Goal: Transaction & Acquisition: Purchase product/service

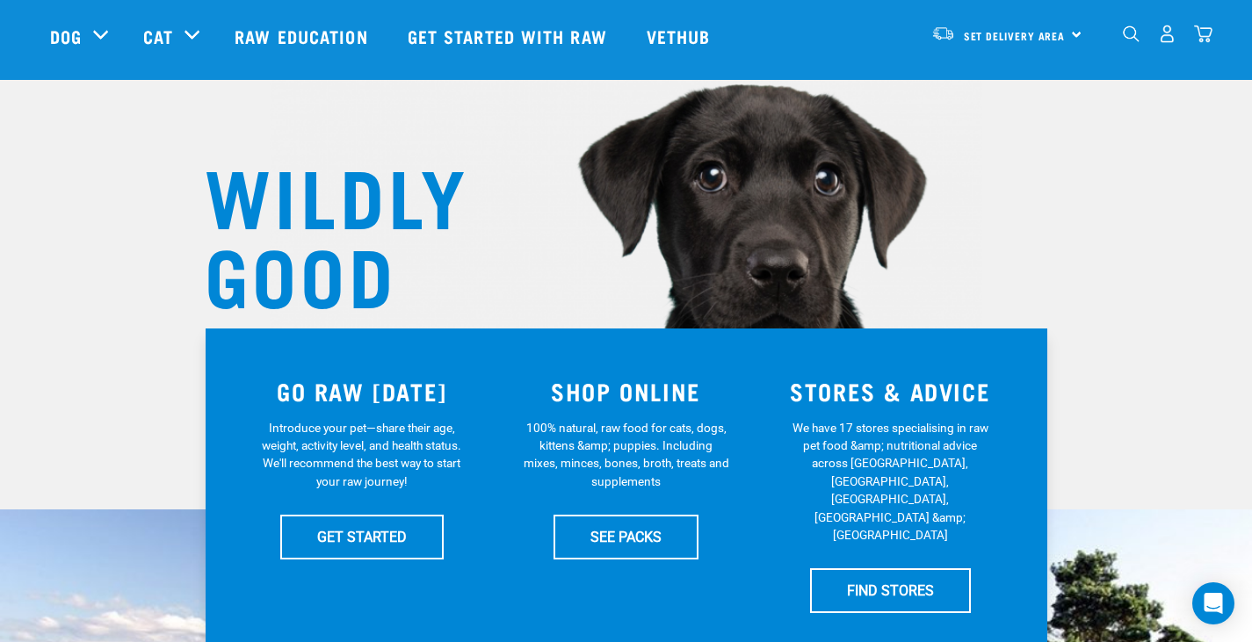
scroll to position [264, 0]
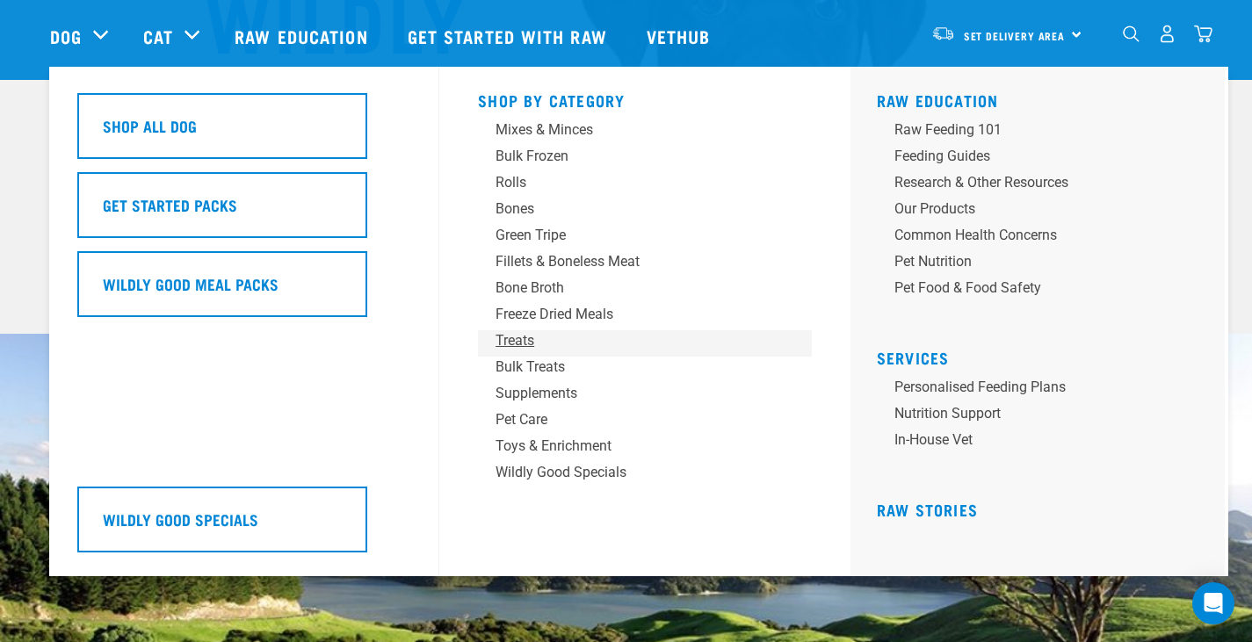
click at [515, 345] on div "Treats" at bounding box center [632, 340] width 274 height 21
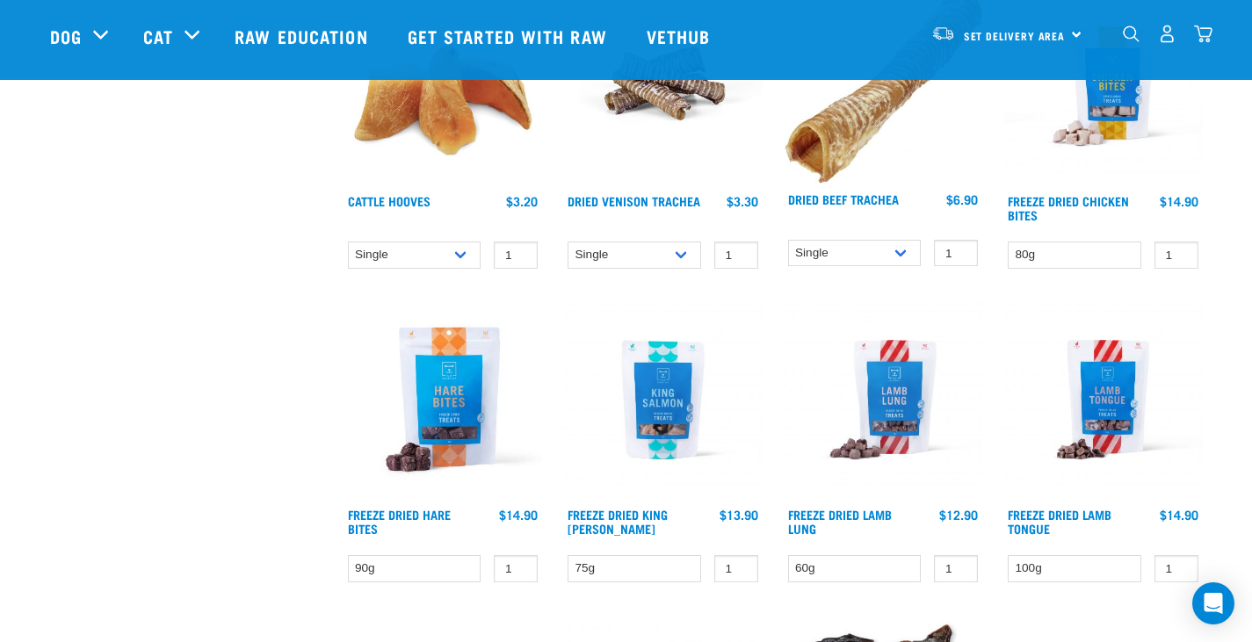
scroll to position [2372, 0]
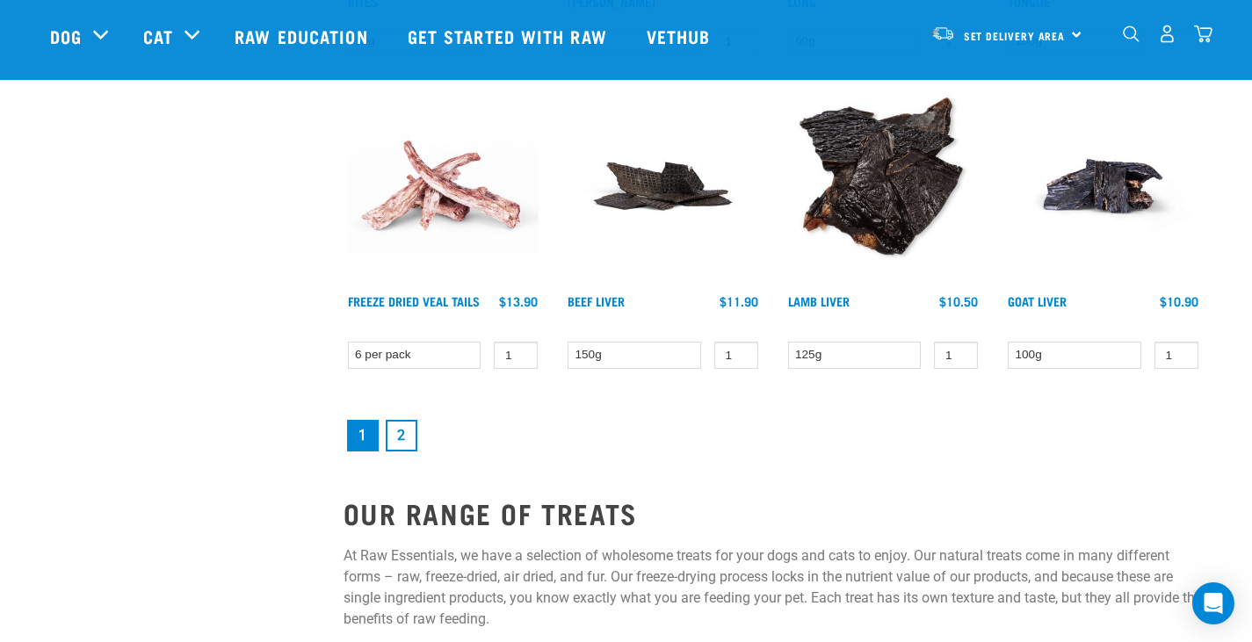
click at [413, 437] on link "2" at bounding box center [402, 436] width 32 height 32
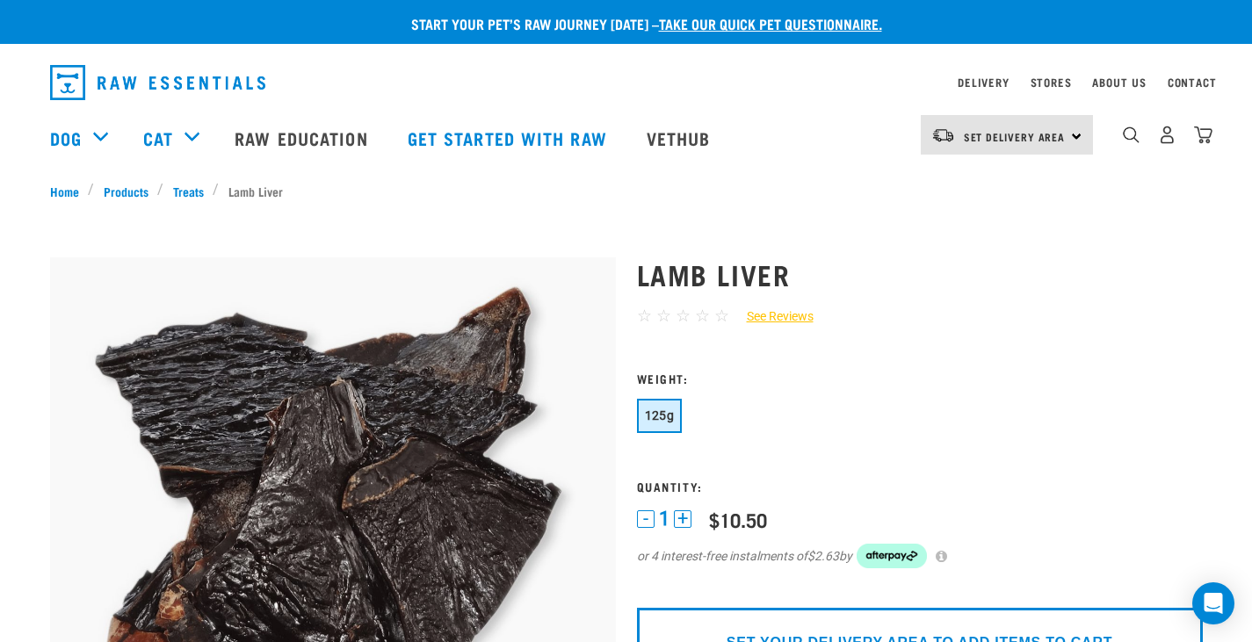
click at [681, 512] on button "+" at bounding box center [683, 519] width 18 height 18
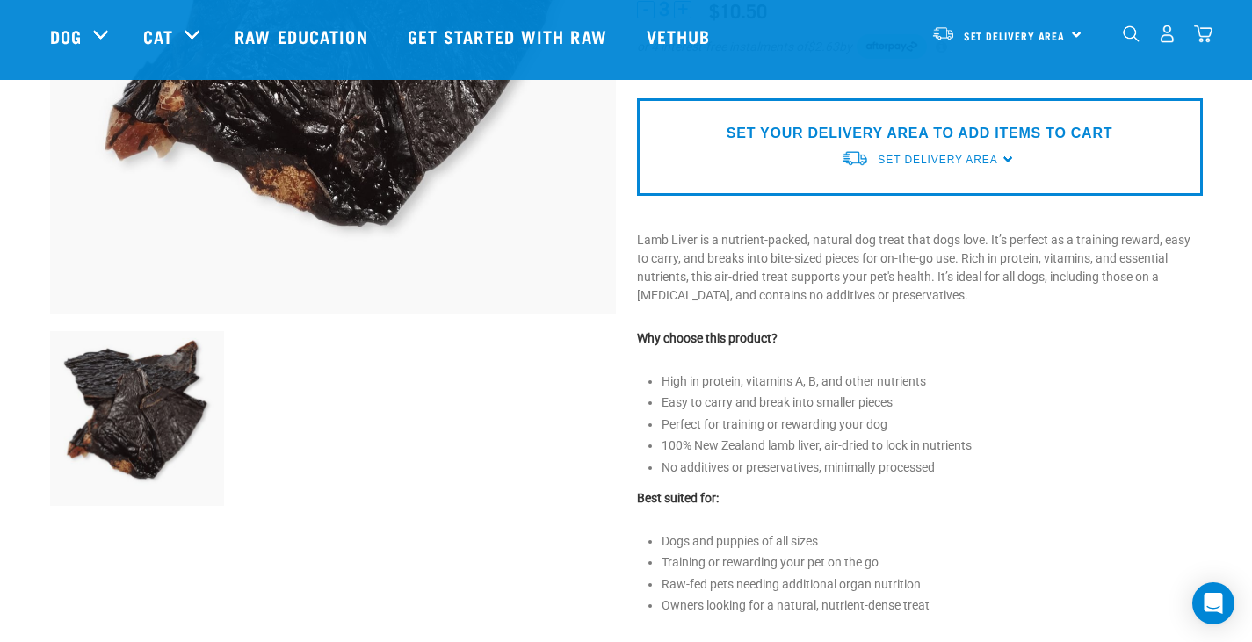
scroll to position [176, 0]
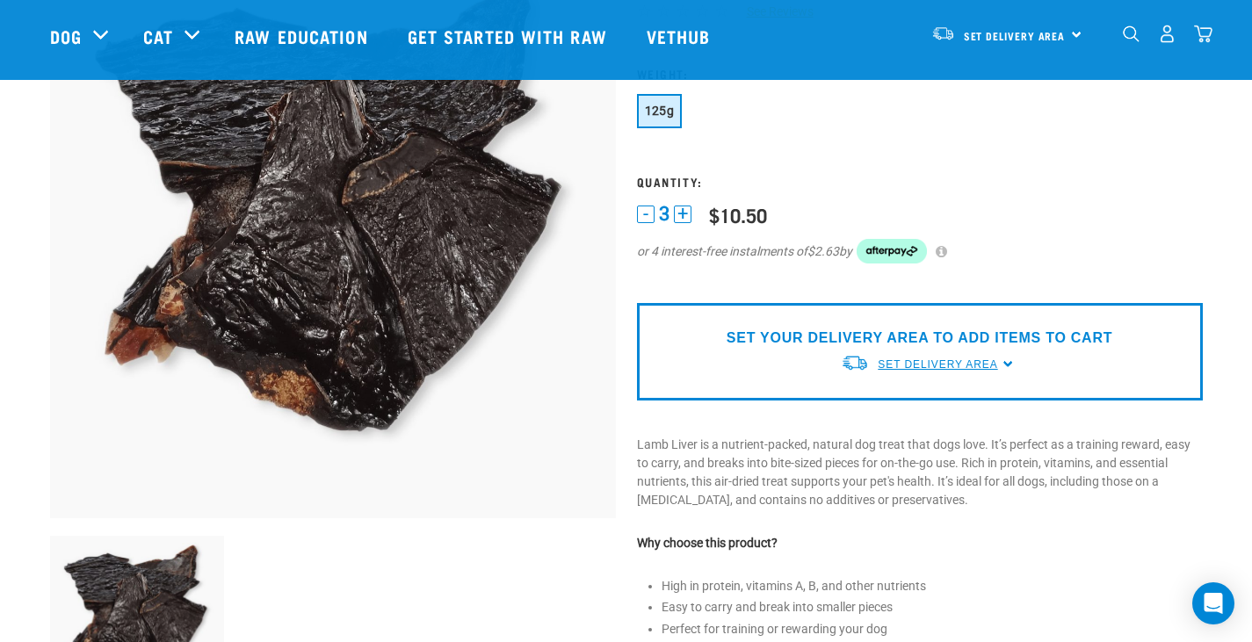
click at [925, 360] on span "Set Delivery Area" at bounding box center [936, 364] width 119 height 12
click at [906, 405] on link "[GEOGRAPHIC_DATA]" at bounding box center [928, 405] width 175 height 29
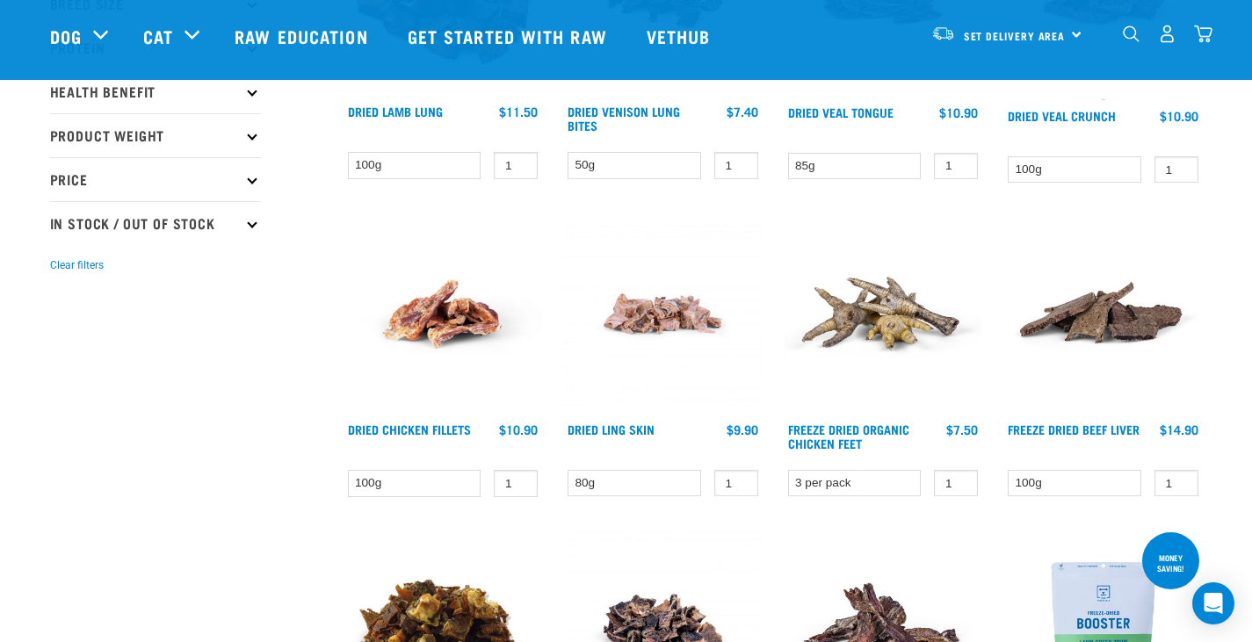
scroll to position [88, 0]
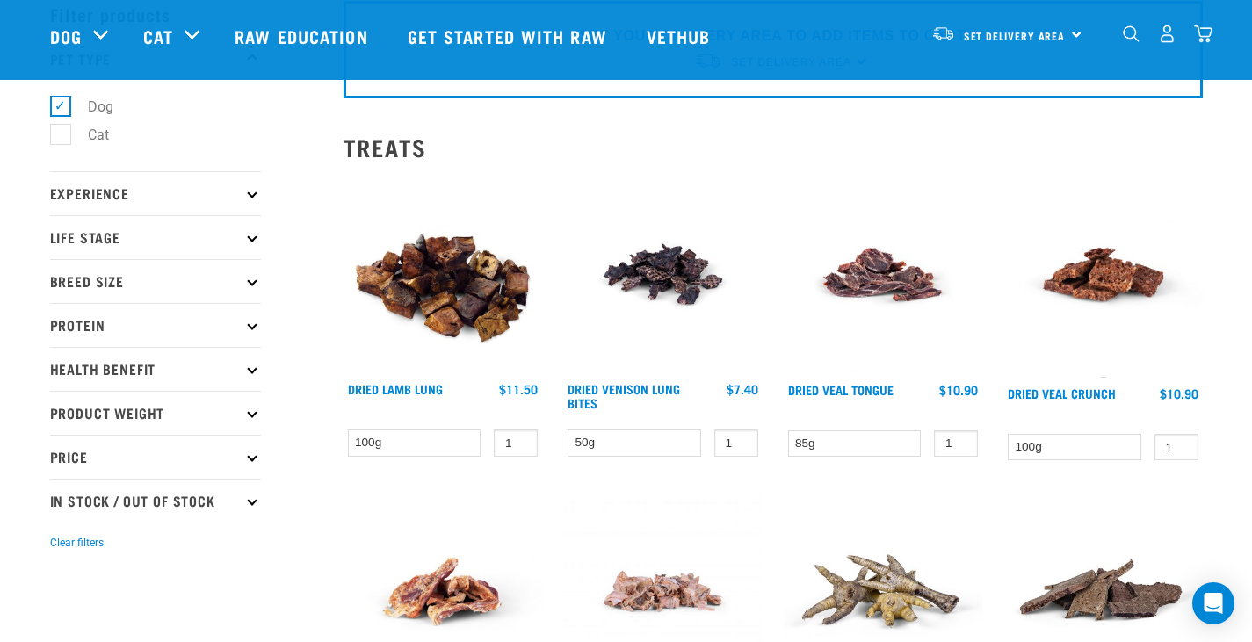
click at [496, 277] on img at bounding box center [442, 274] width 199 height 199
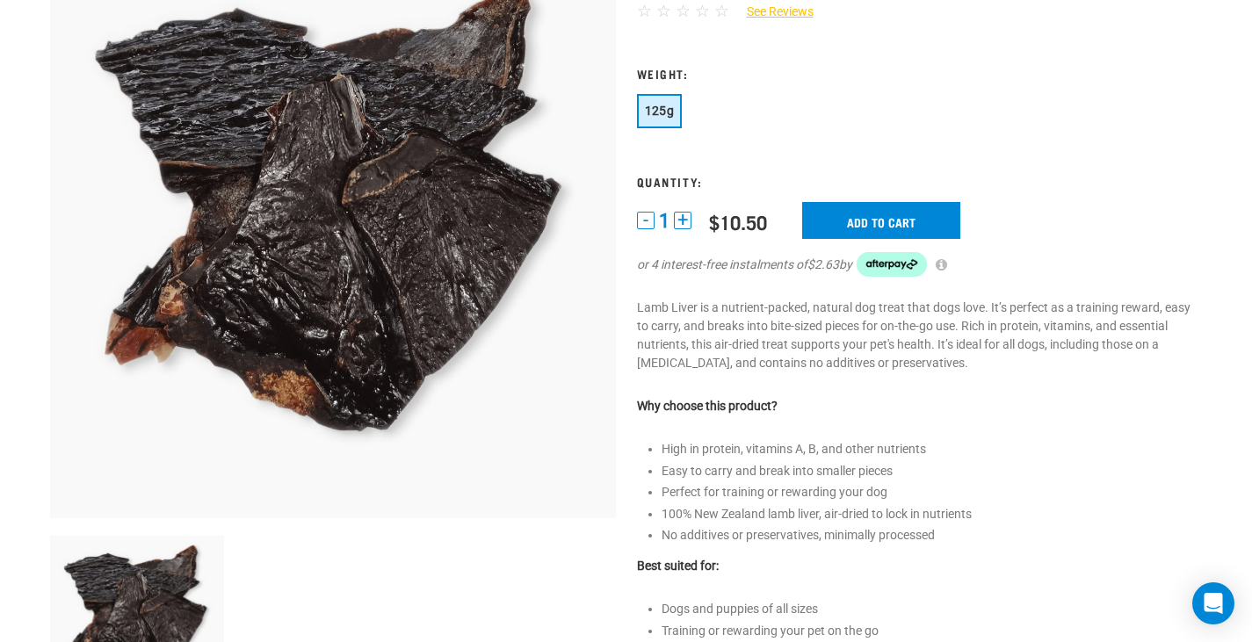
click at [674, 213] on button "+" at bounding box center [683, 221] width 18 height 18
click at [677, 213] on button "+" at bounding box center [683, 221] width 18 height 18
click at [873, 220] on input "Add to cart" at bounding box center [881, 220] width 158 height 37
click at [646, 224] on button "-" at bounding box center [646, 221] width 18 height 18
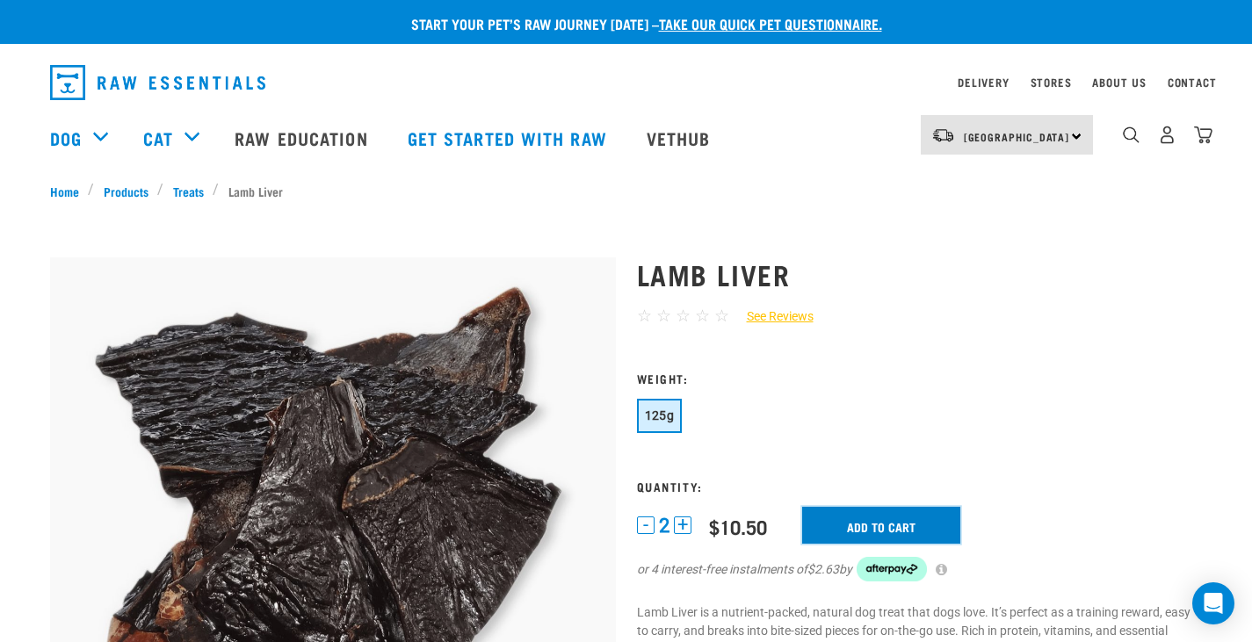
click at [833, 521] on input "Add to cart" at bounding box center [881, 525] width 158 height 37
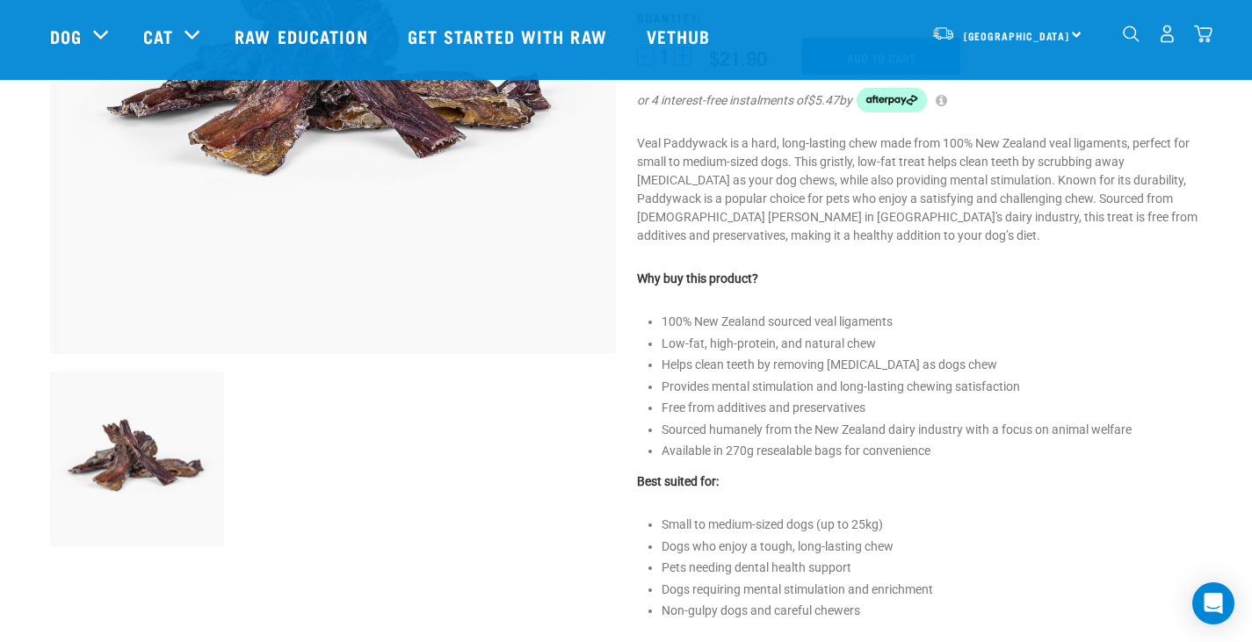
scroll to position [351, 0]
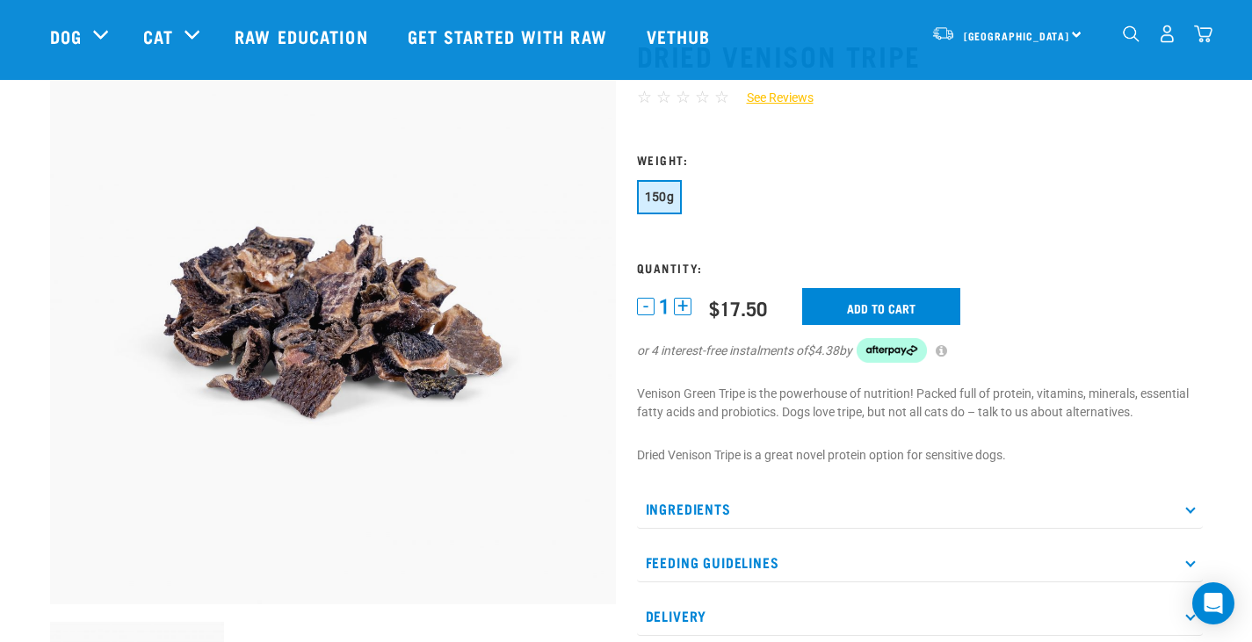
scroll to position [88, 0]
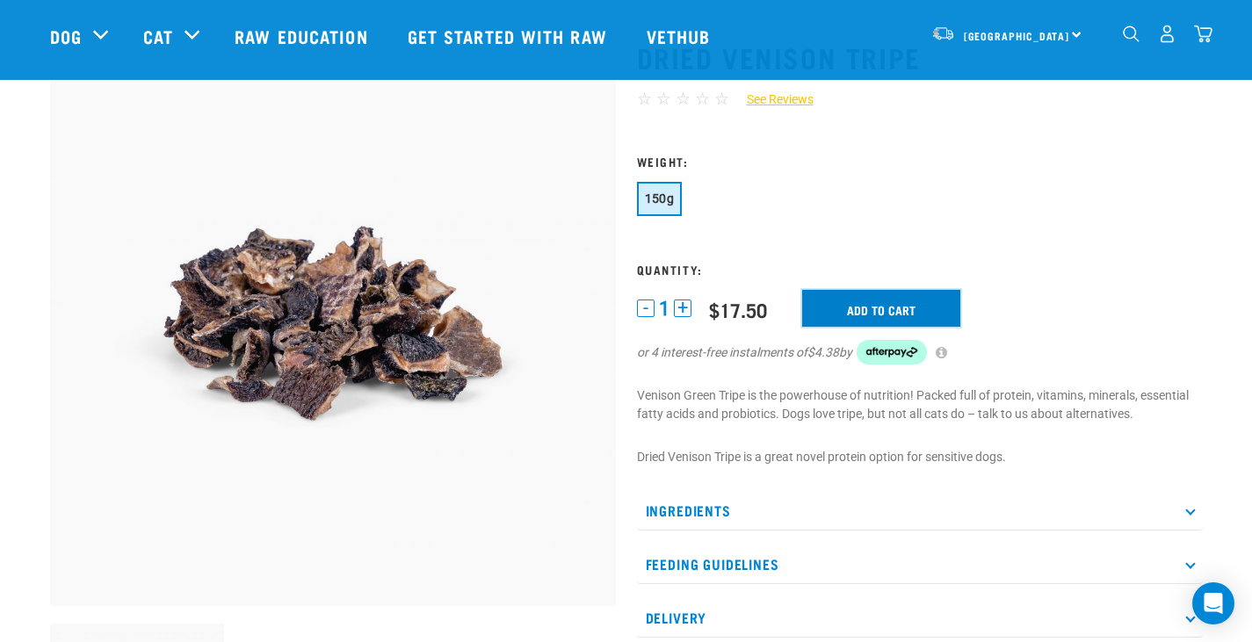
click at [885, 310] on input "Add to cart" at bounding box center [881, 308] width 158 height 37
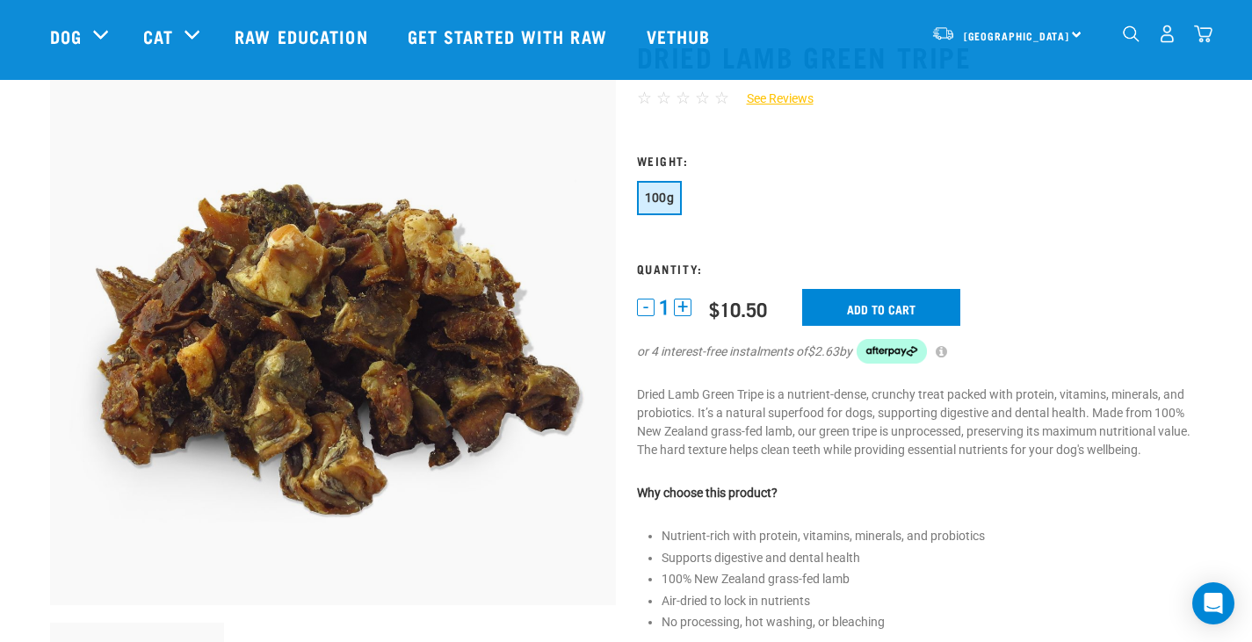
scroll to position [88, 0]
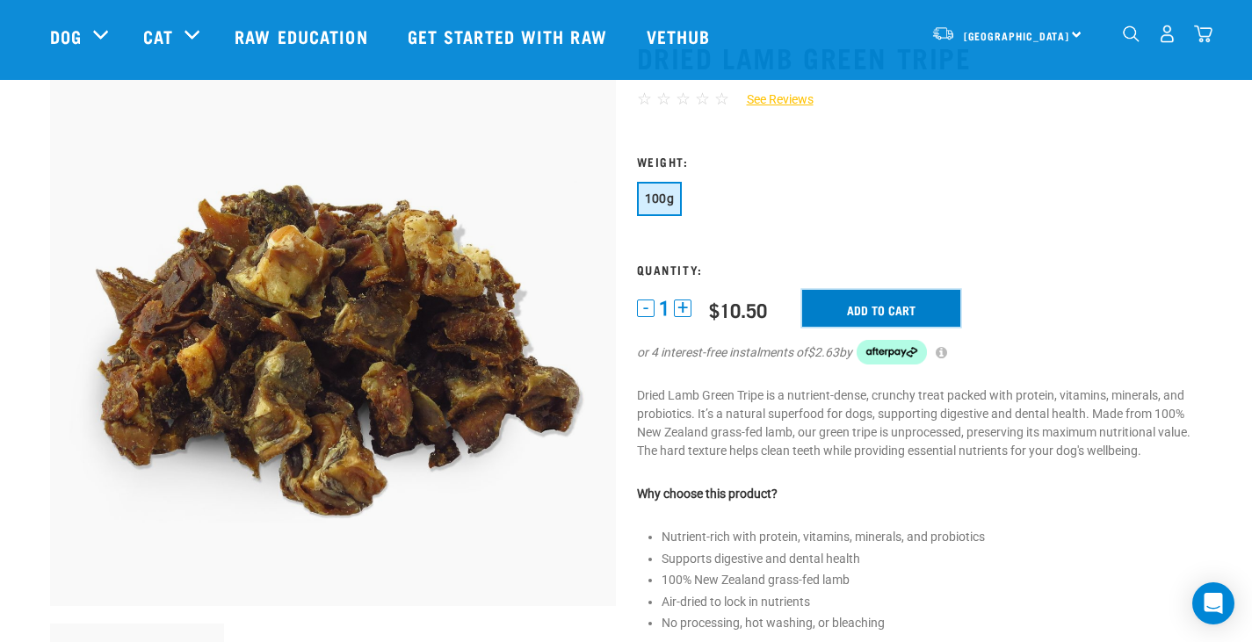
click at [881, 309] on input "Add to cart" at bounding box center [881, 308] width 158 height 37
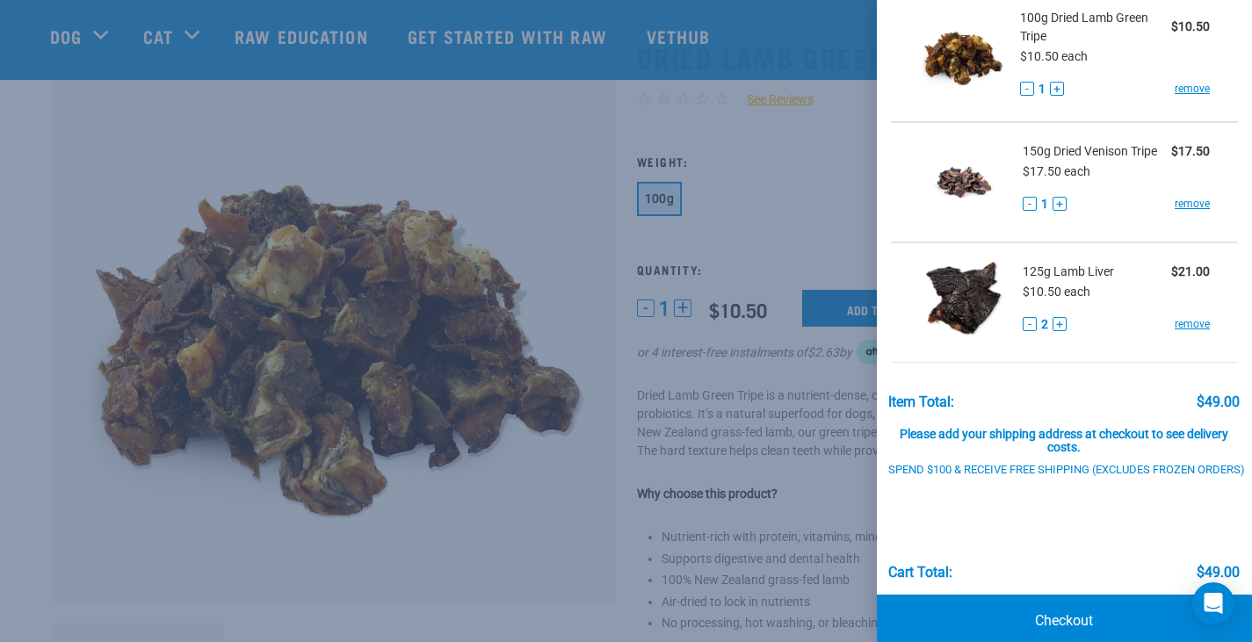
click at [1051, 91] on button "+" at bounding box center [1057, 89] width 14 height 14
click at [1054, 90] on button "+" at bounding box center [1057, 89] width 14 height 14
click at [840, 208] on div at bounding box center [626, 321] width 1252 height 642
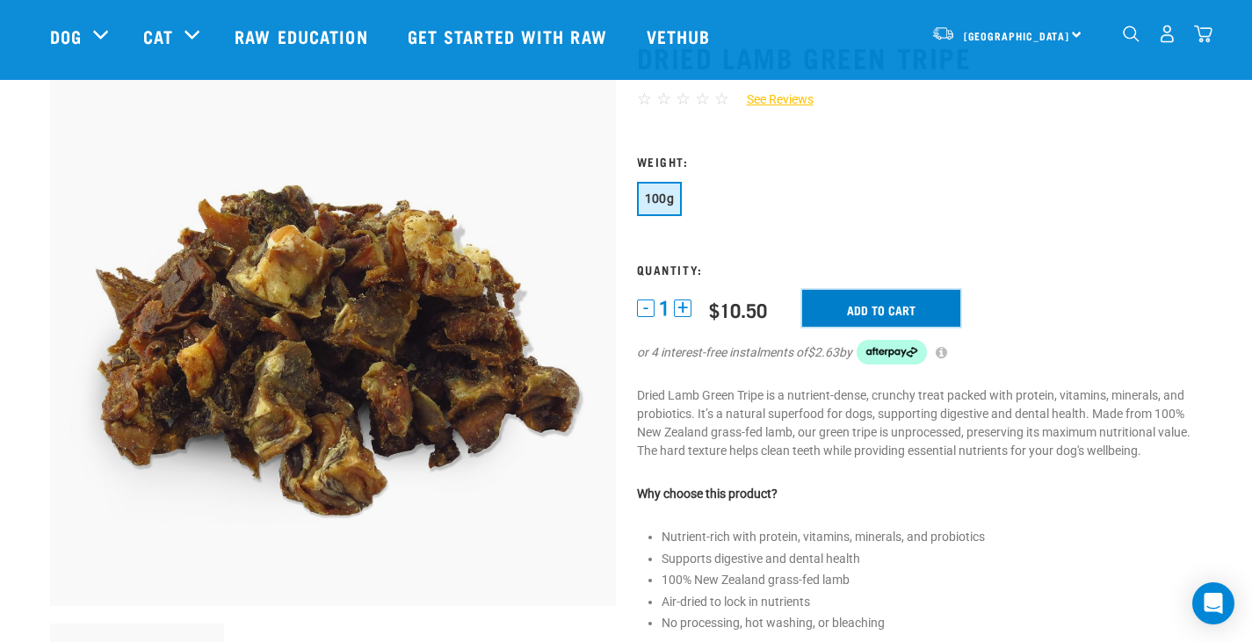
click at [854, 308] on input "Add to cart" at bounding box center [881, 308] width 158 height 37
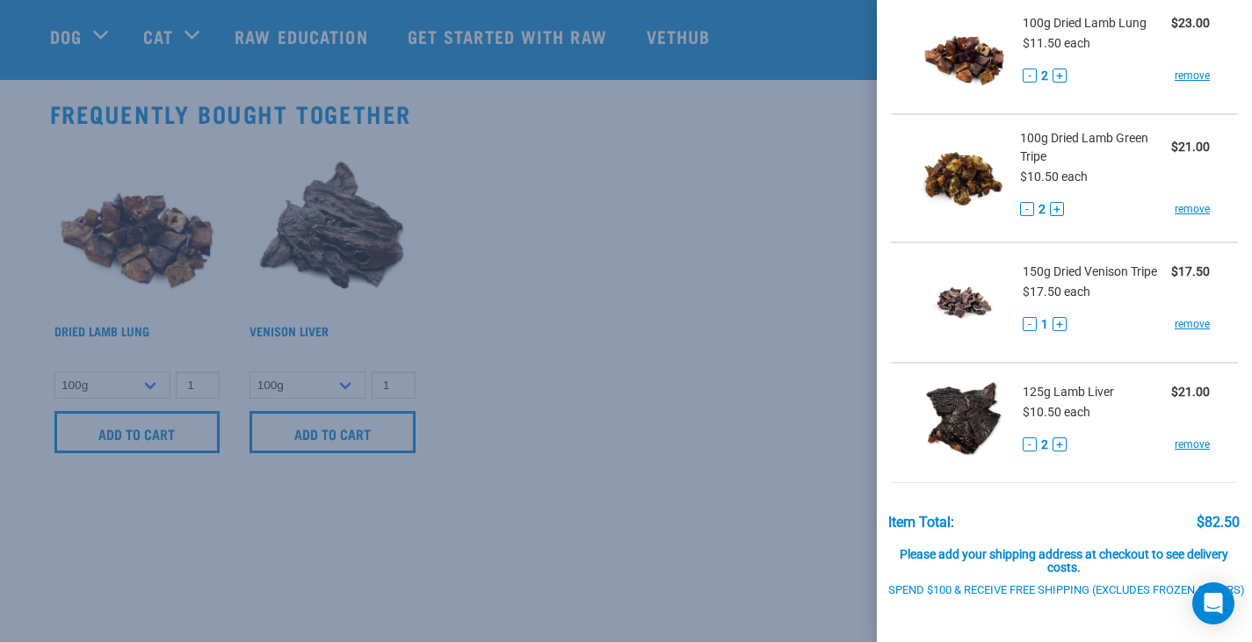
scroll to position [1054, 0]
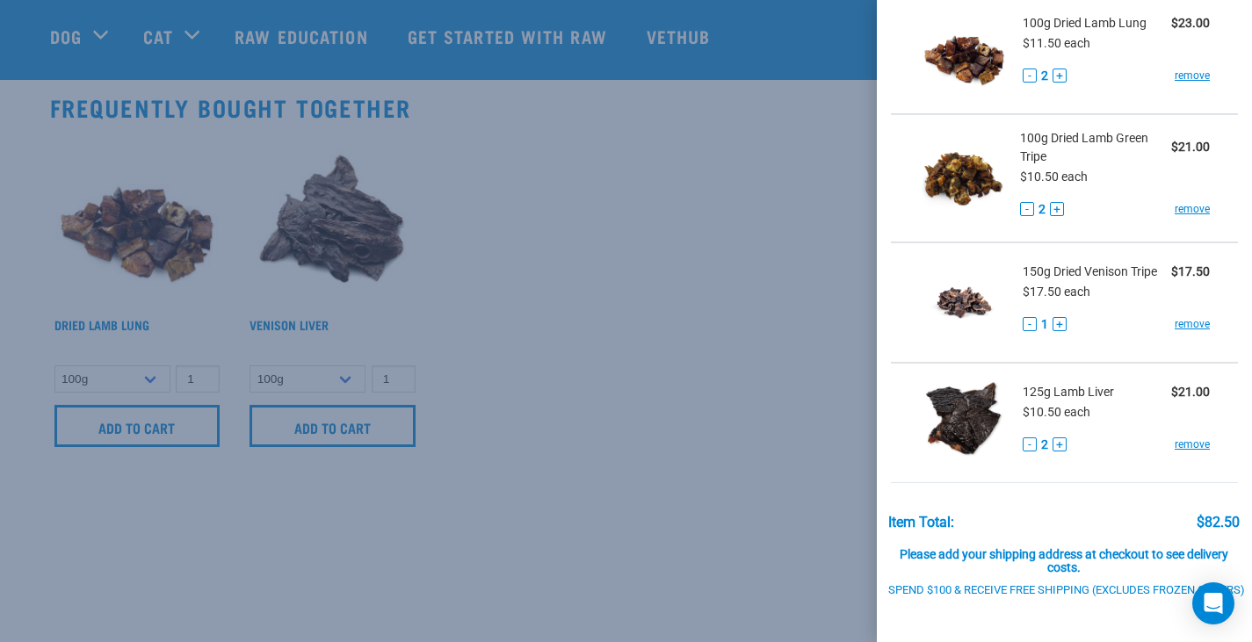
click at [321, 239] on div at bounding box center [626, 321] width 1252 height 642
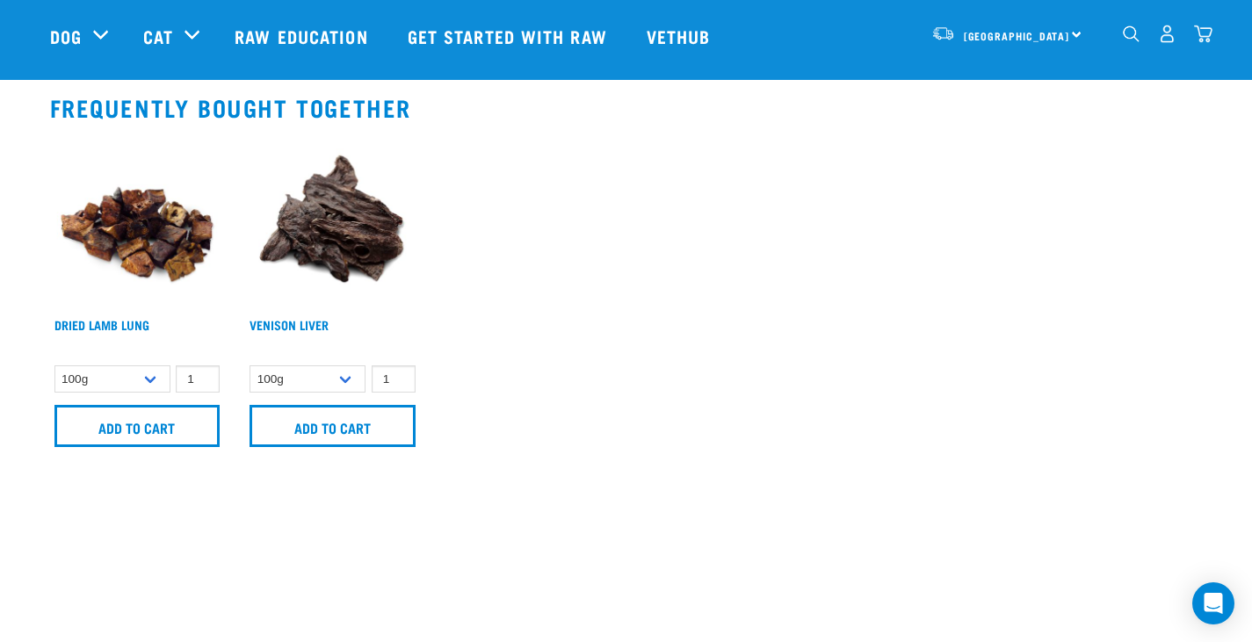
click at [321, 239] on img at bounding box center [332, 222] width 175 height 175
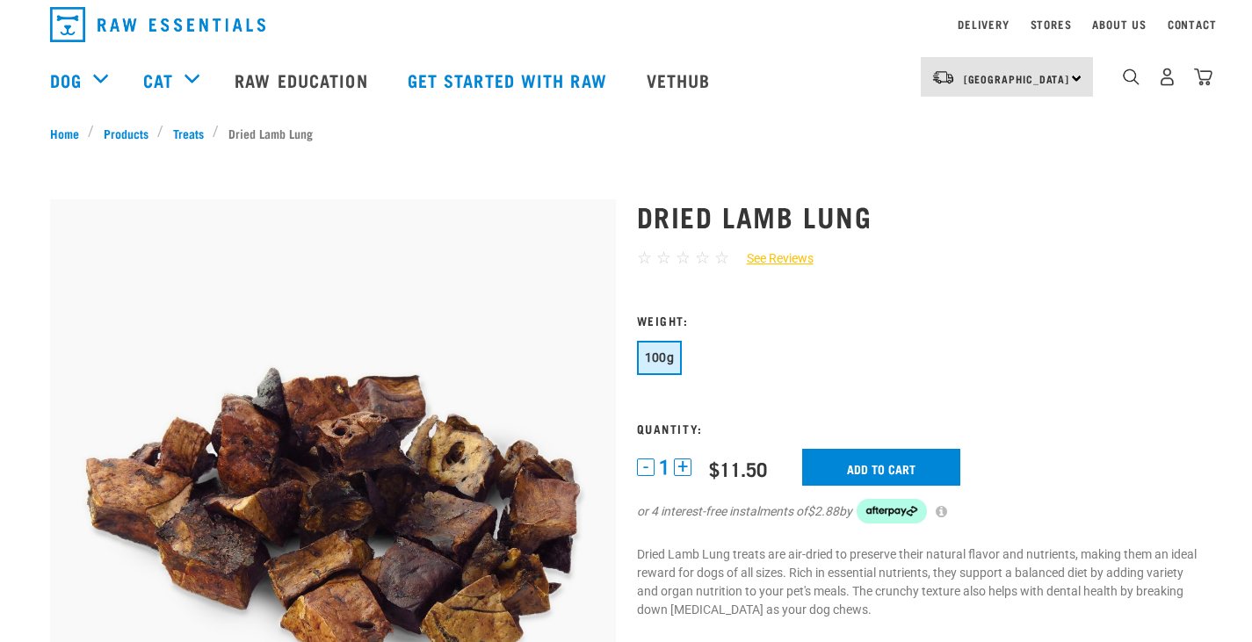
scroll to position [88, 0]
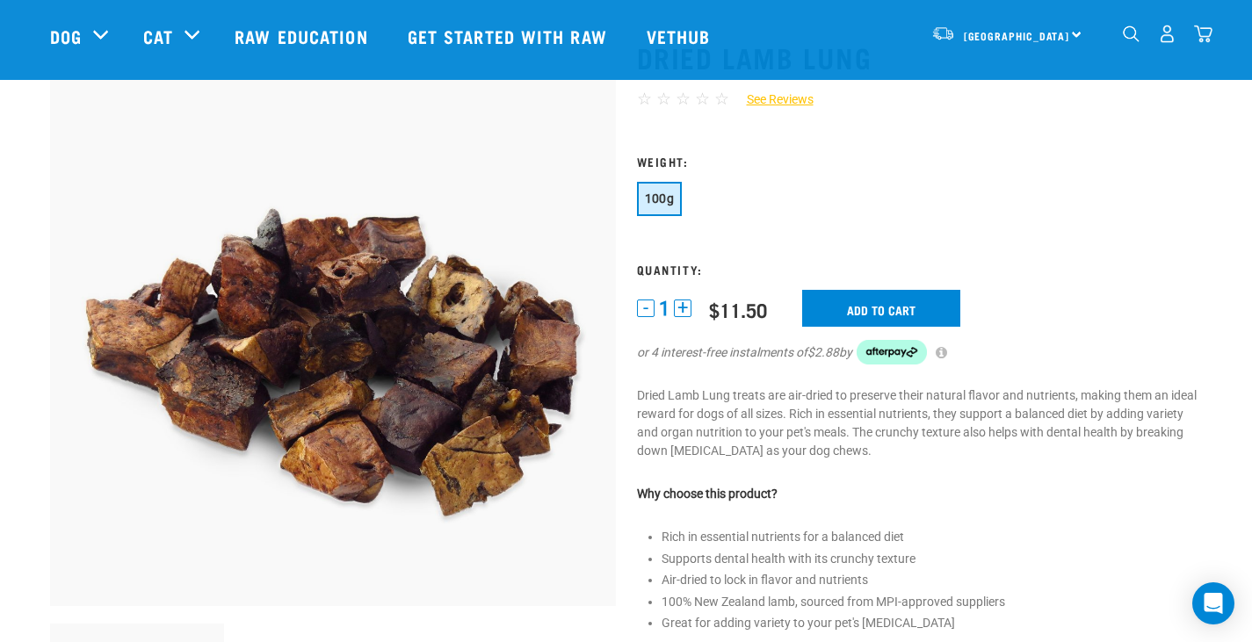
click at [685, 310] on button "+" at bounding box center [683, 309] width 18 height 18
click at [839, 318] on input "Add to cart" at bounding box center [881, 308] width 158 height 37
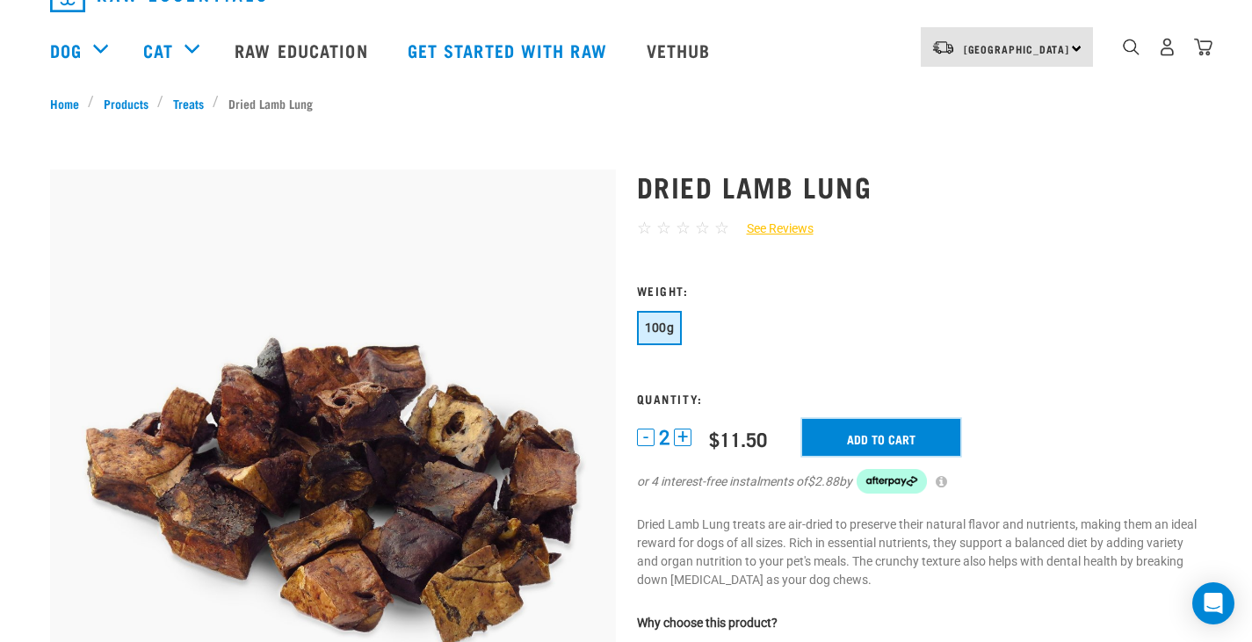
scroll to position [0, 0]
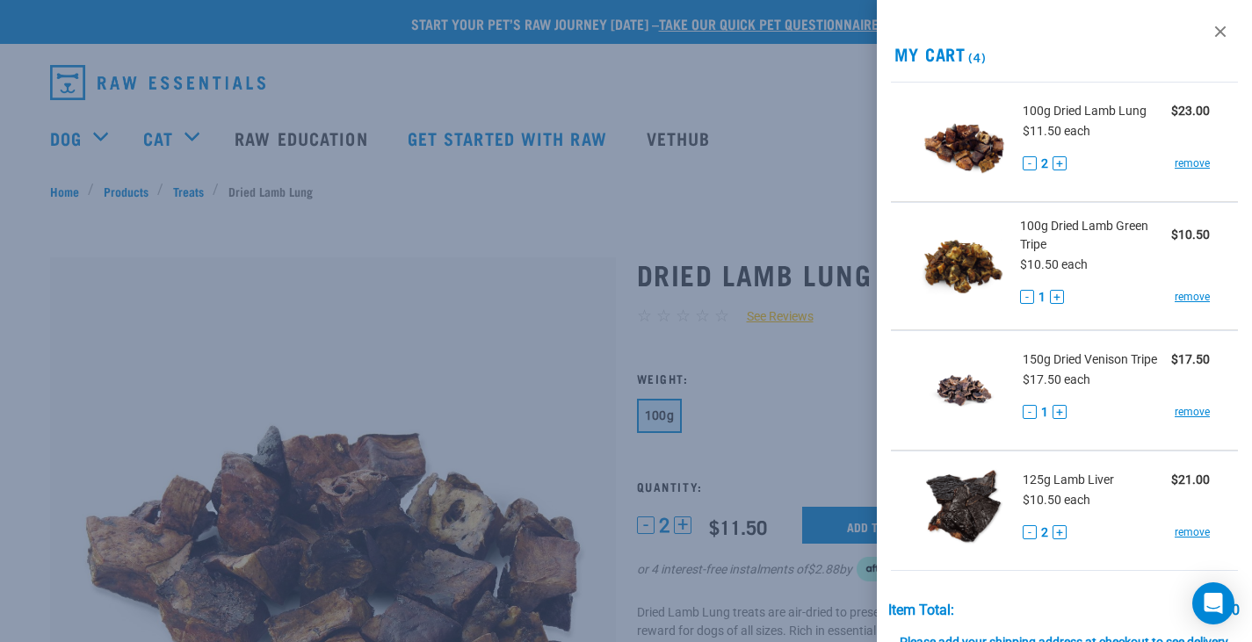
click at [1059, 537] on button "+" at bounding box center [1059, 532] width 14 height 14
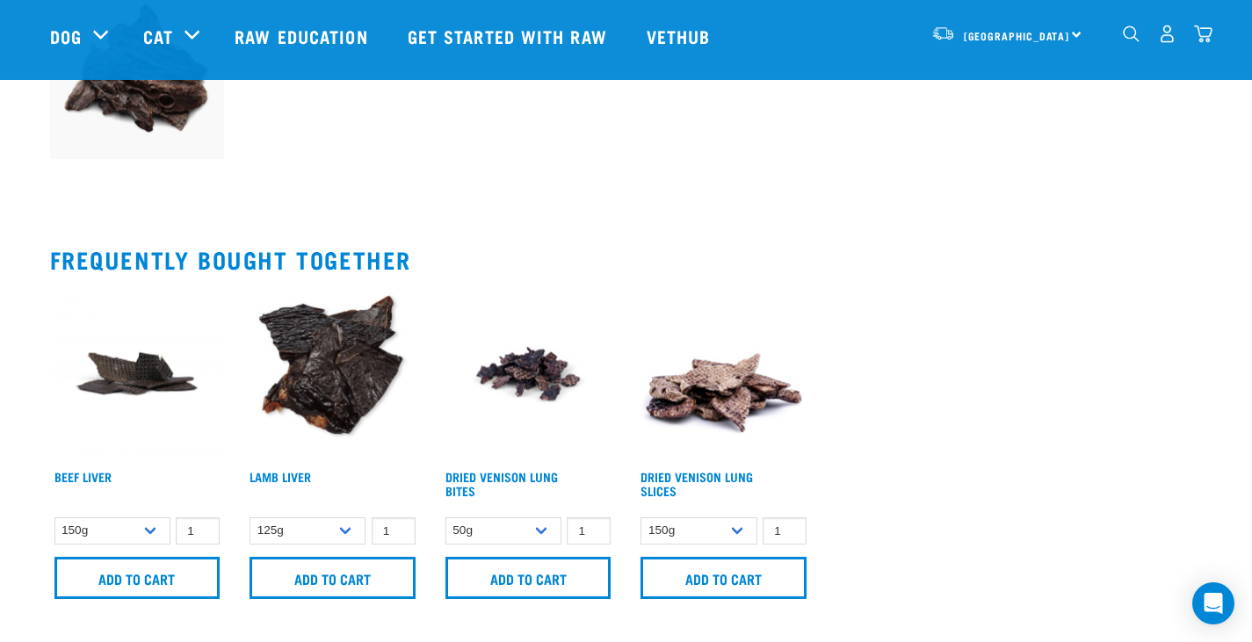
scroll to position [791, 0]
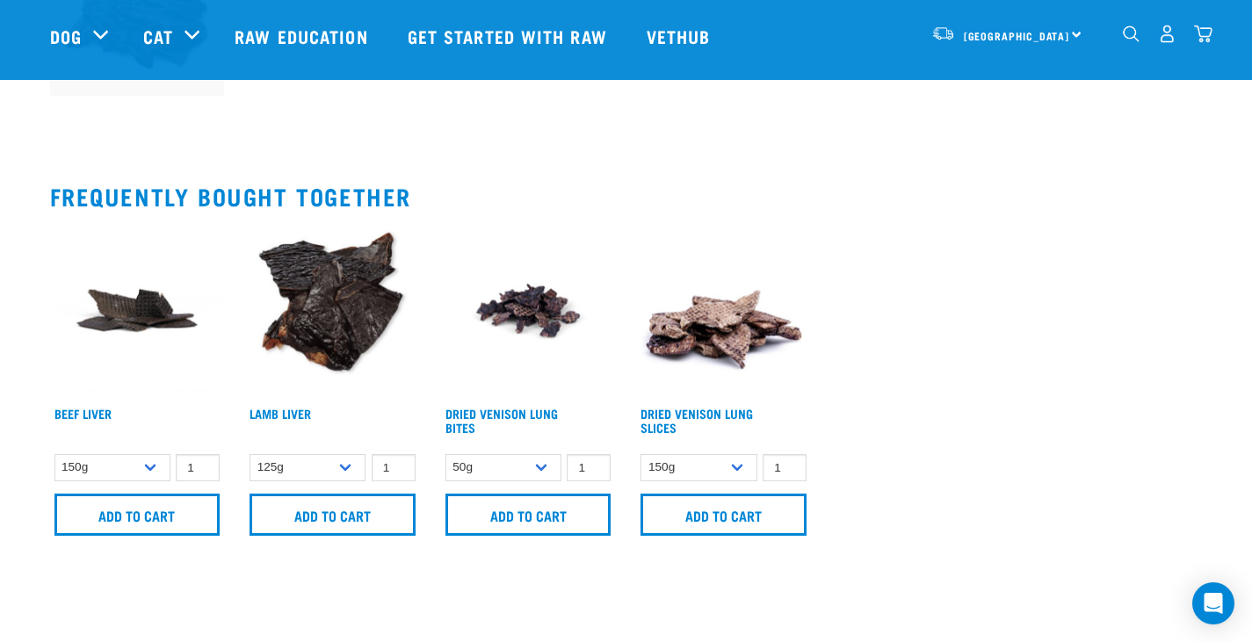
click at [343, 279] on img at bounding box center [332, 310] width 175 height 175
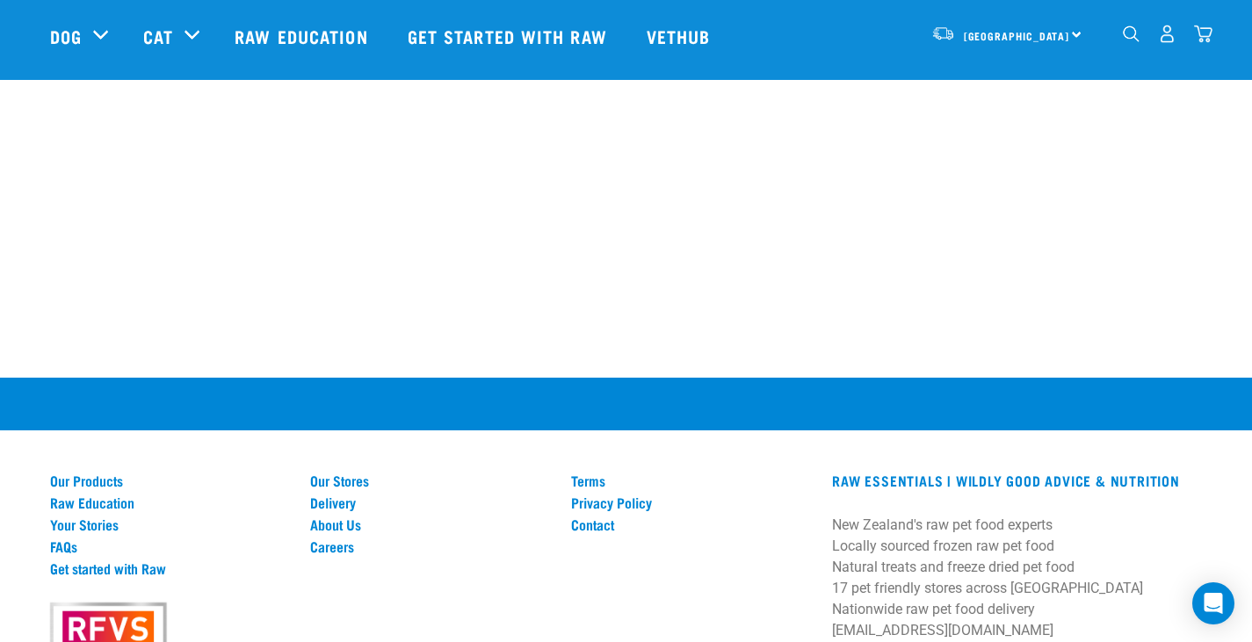
scroll to position [920, 0]
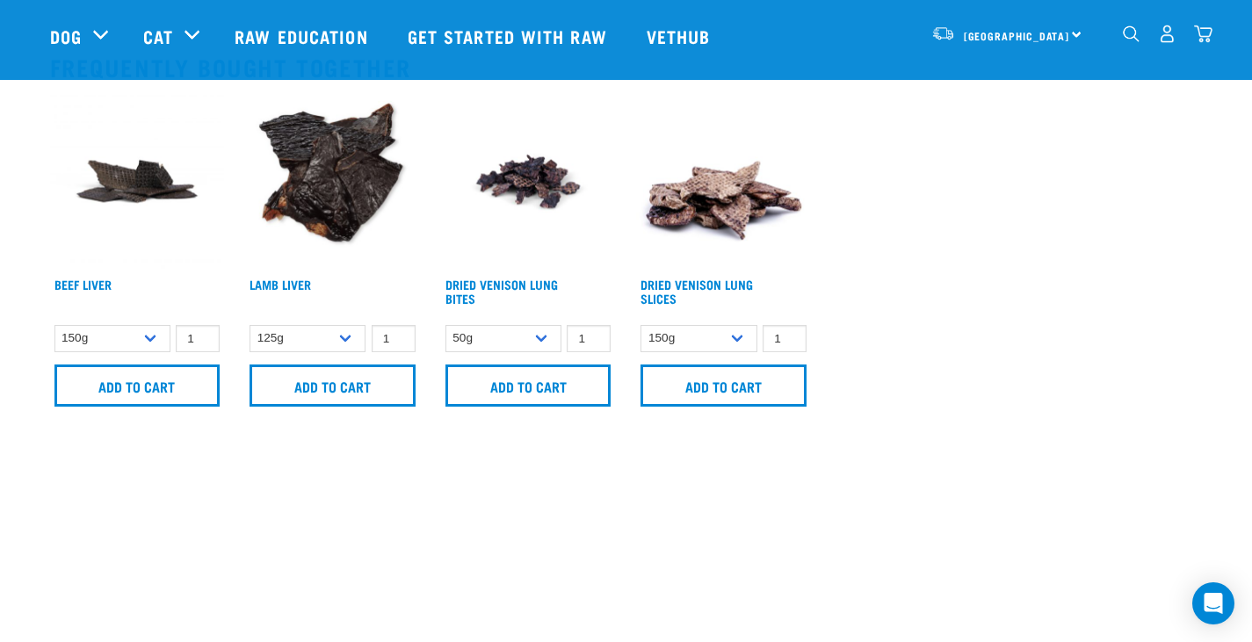
click at [689, 197] on img at bounding box center [723, 181] width 175 height 175
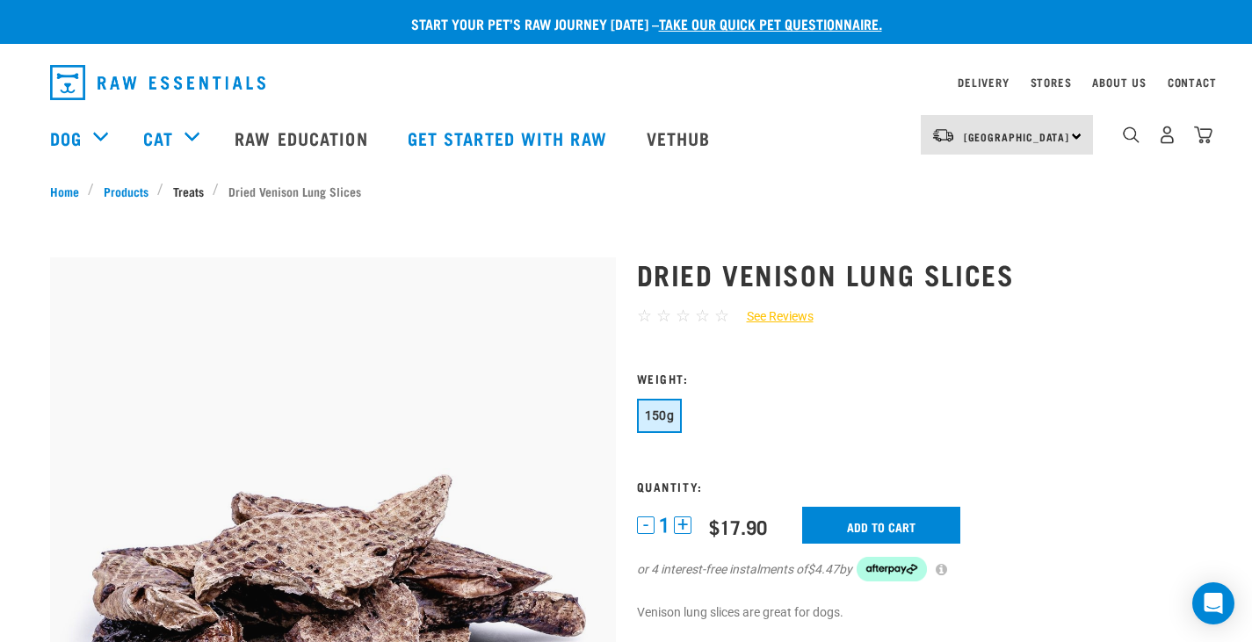
click at [196, 190] on link "Treats" at bounding box center [187, 191] width 49 height 18
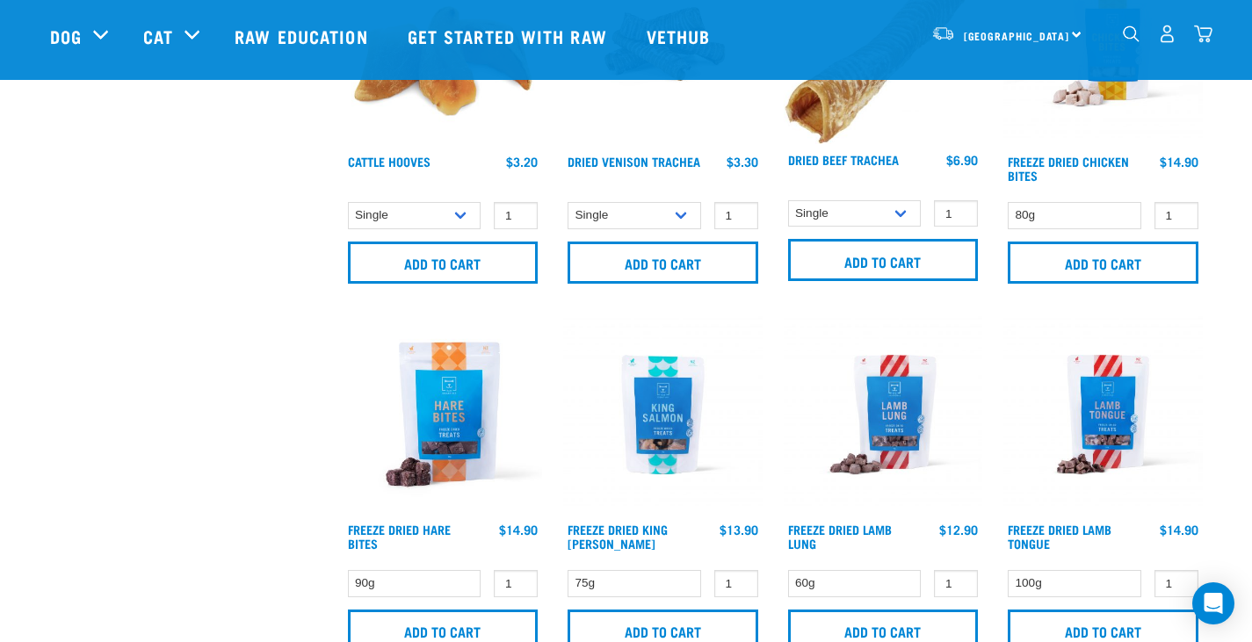
scroll to position [2108, 0]
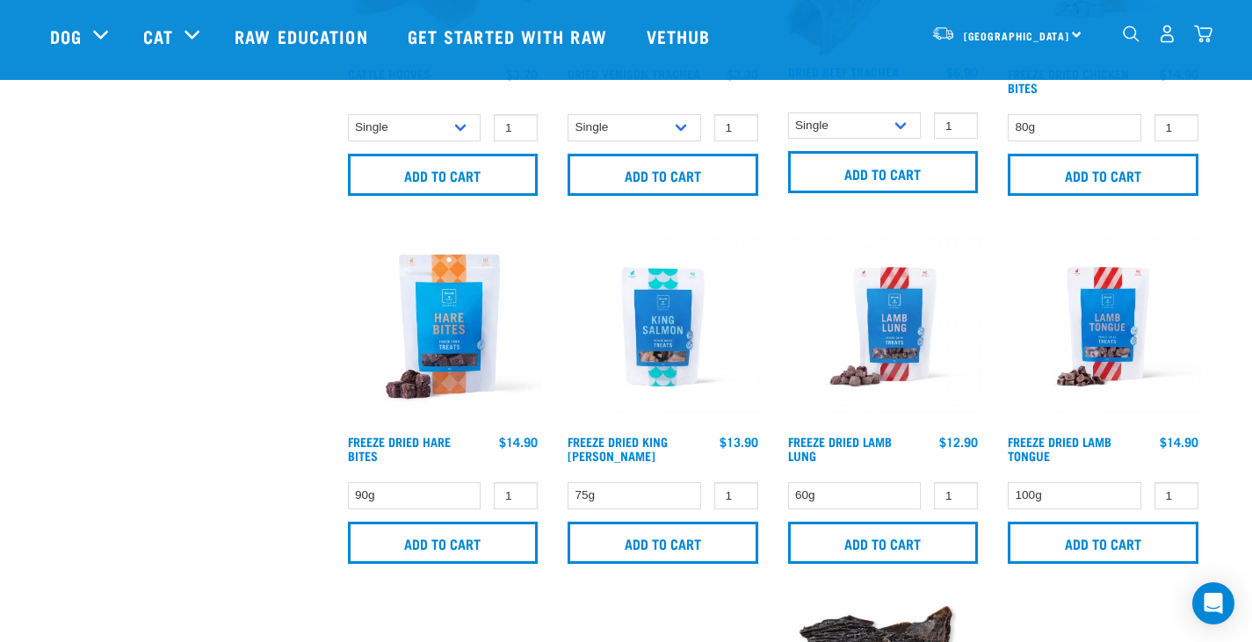
click at [1099, 321] on img at bounding box center [1102, 326] width 199 height 199
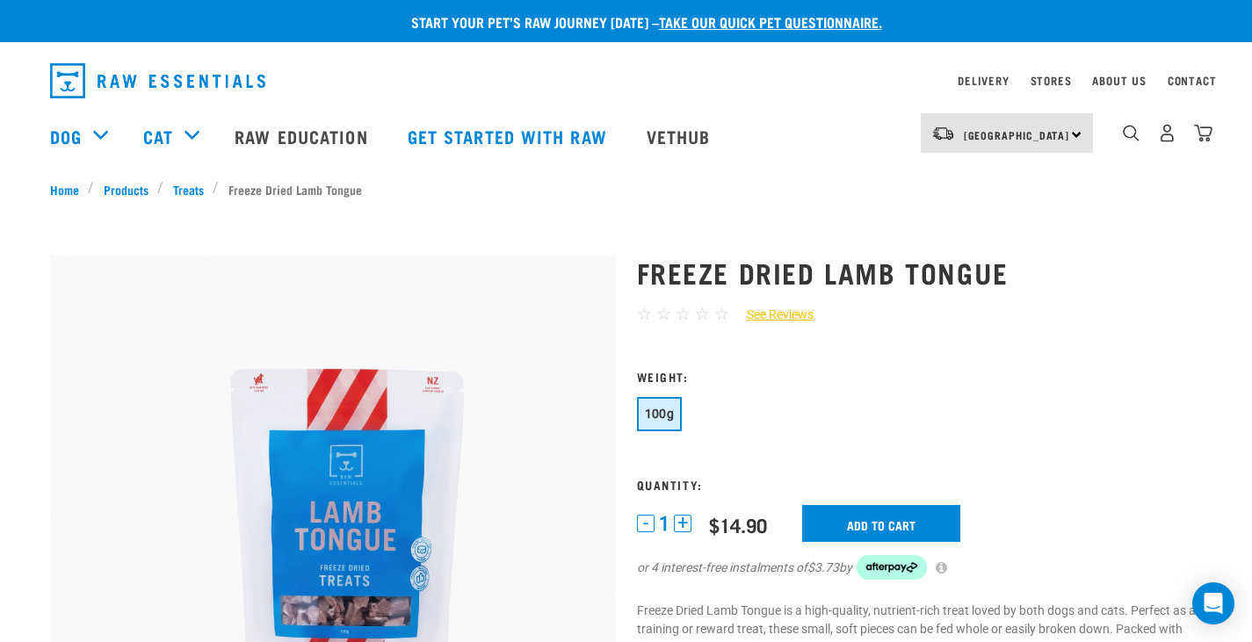
scroll to position [176, 0]
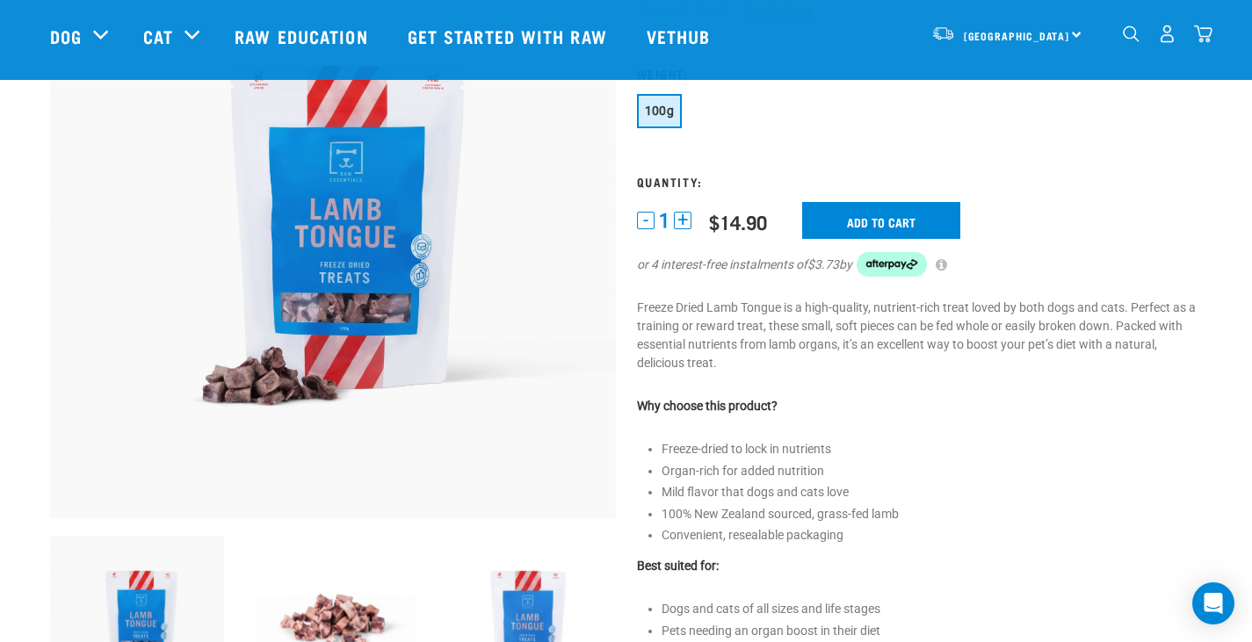
click at [352, 384] on img at bounding box center [333, 236] width 566 height 566
click at [884, 210] on input "Add to cart" at bounding box center [881, 220] width 158 height 37
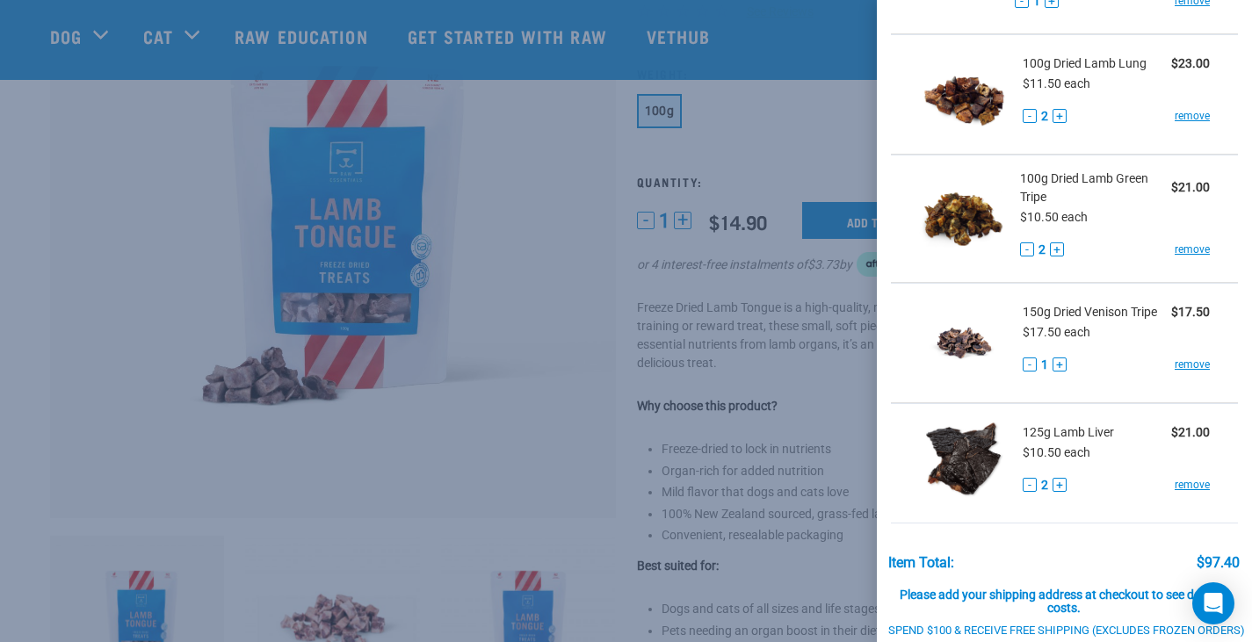
click at [1061, 119] on button "+" at bounding box center [1059, 116] width 14 height 14
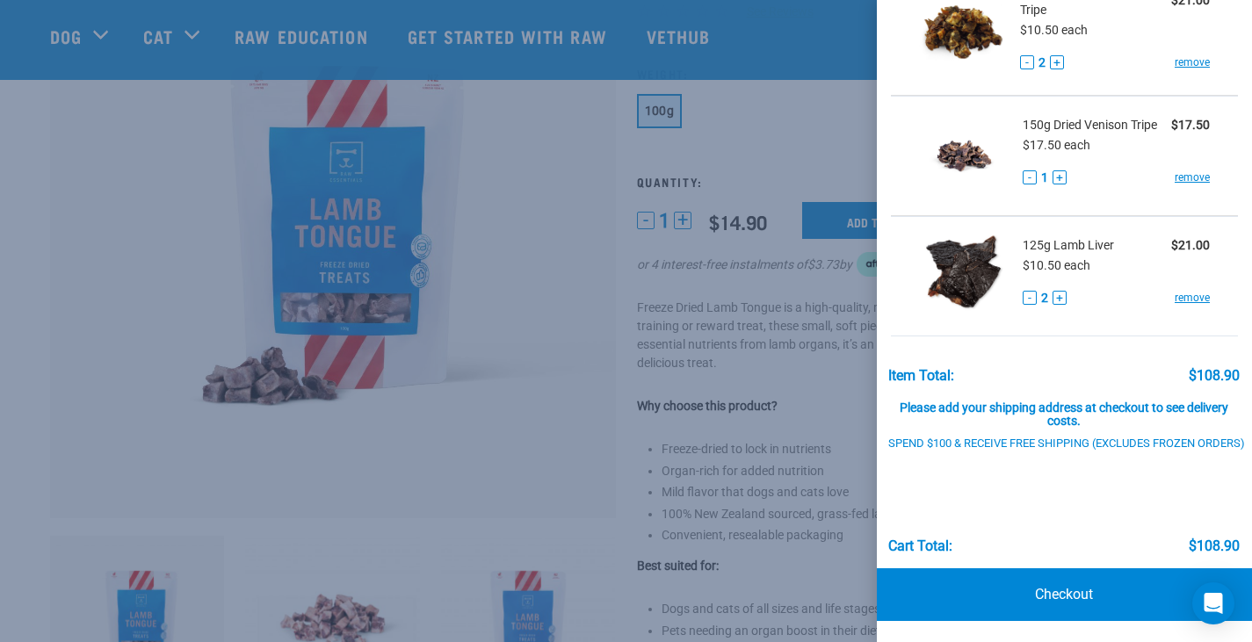
scroll to position [384, 0]
click at [1064, 576] on link "Checkout" at bounding box center [1065, 594] width 376 height 53
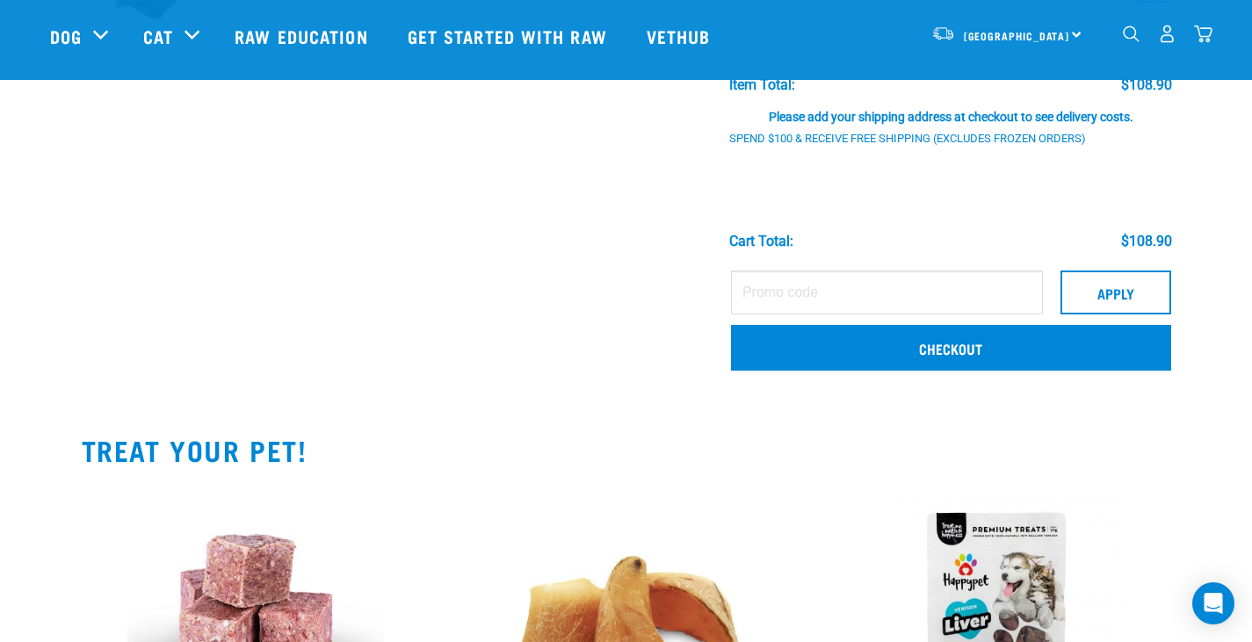
scroll to position [527, 0]
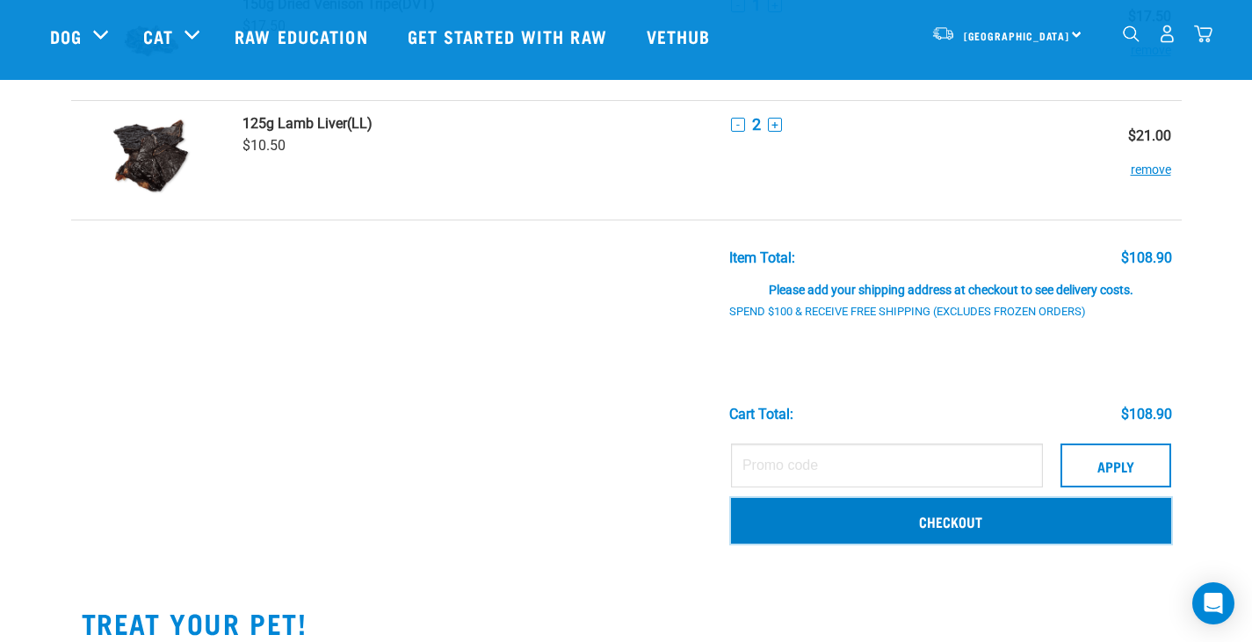
click at [981, 531] on link "Checkout" at bounding box center [951, 521] width 440 height 46
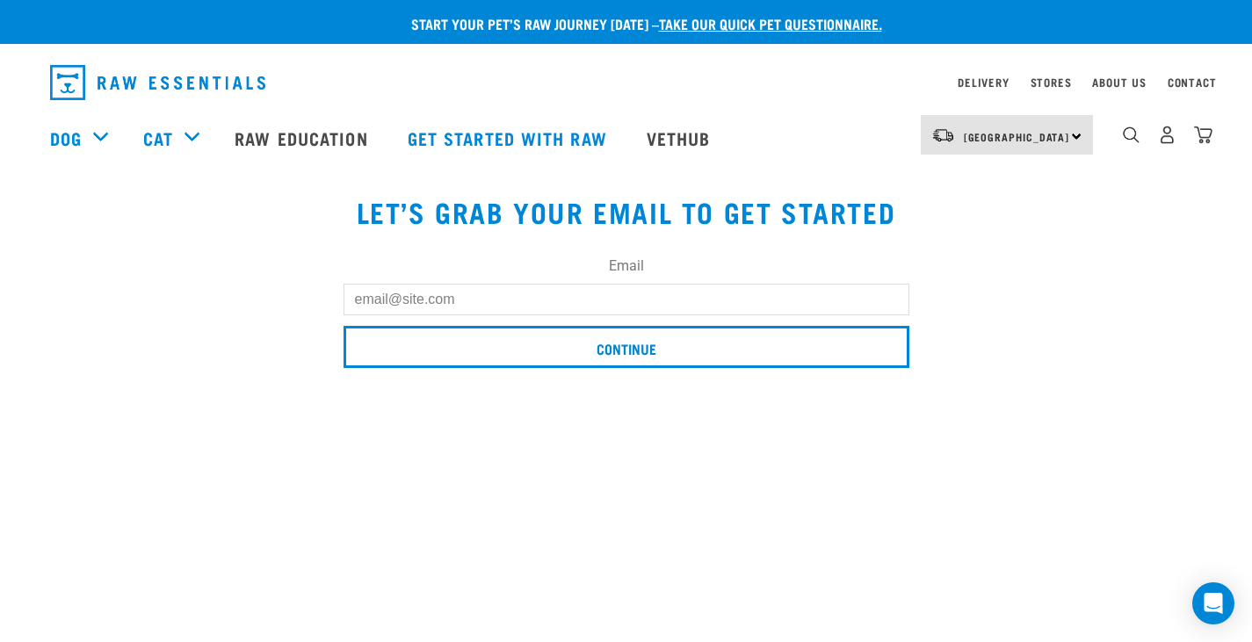
click at [703, 308] on input "Email" at bounding box center [626, 300] width 566 height 32
type input "[EMAIL_ADDRESS][DOMAIN_NAME]"
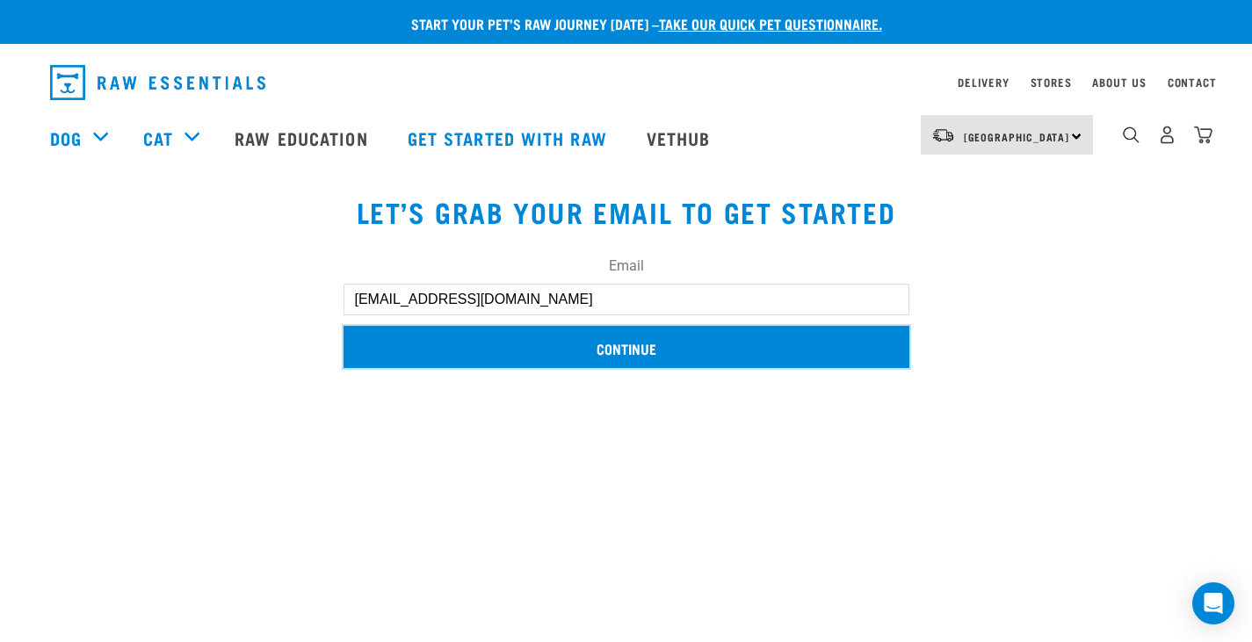
click at [599, 347] on input "Continue" at bounding box center [626, 347] width 566 height 42
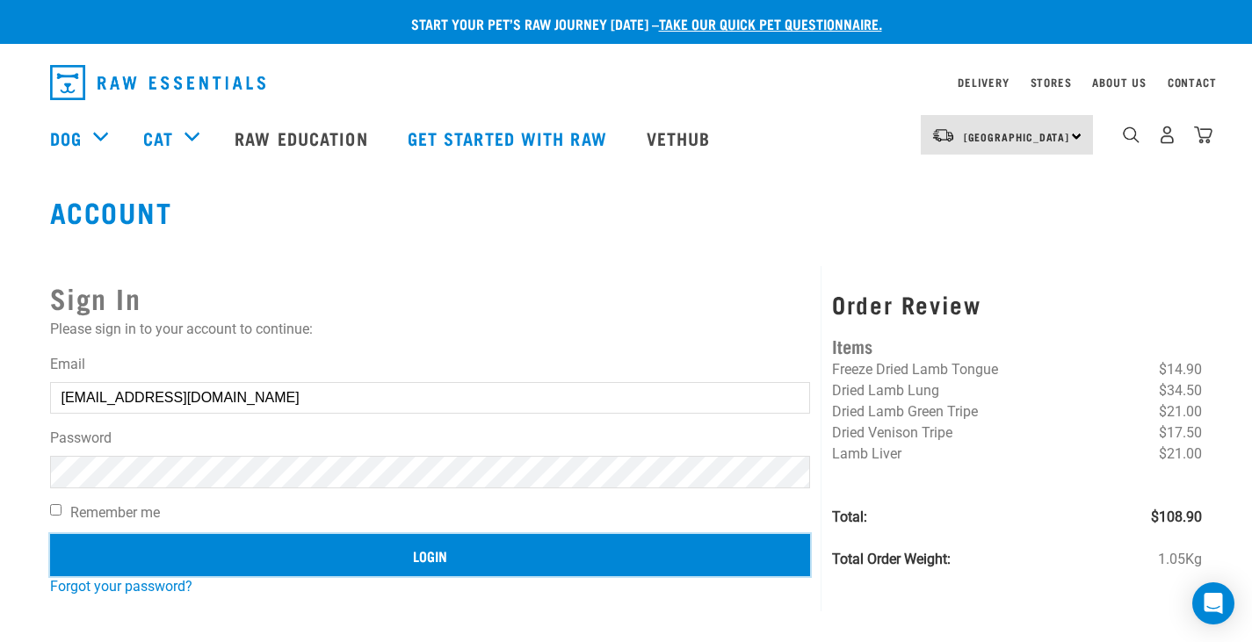
click at [345, 557] on input "Login" at bounding box center [430, 555] width 761 height 42
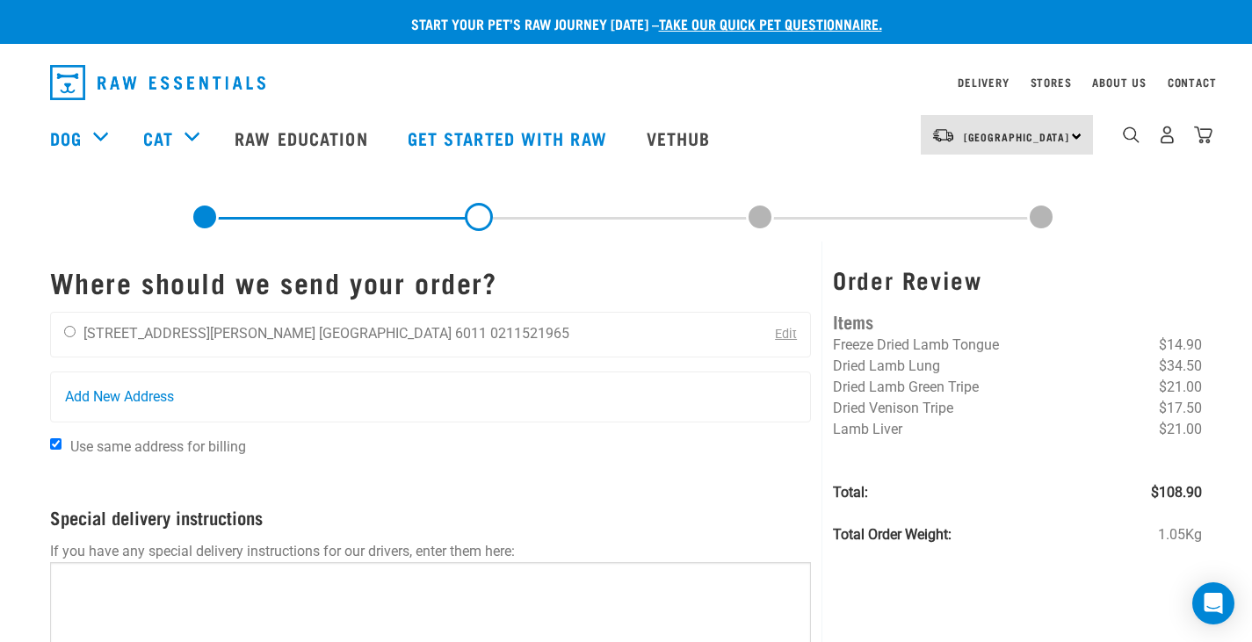
click at [781, 334] on link "Edit" at bounding box center [786, 334] width 22 height 15
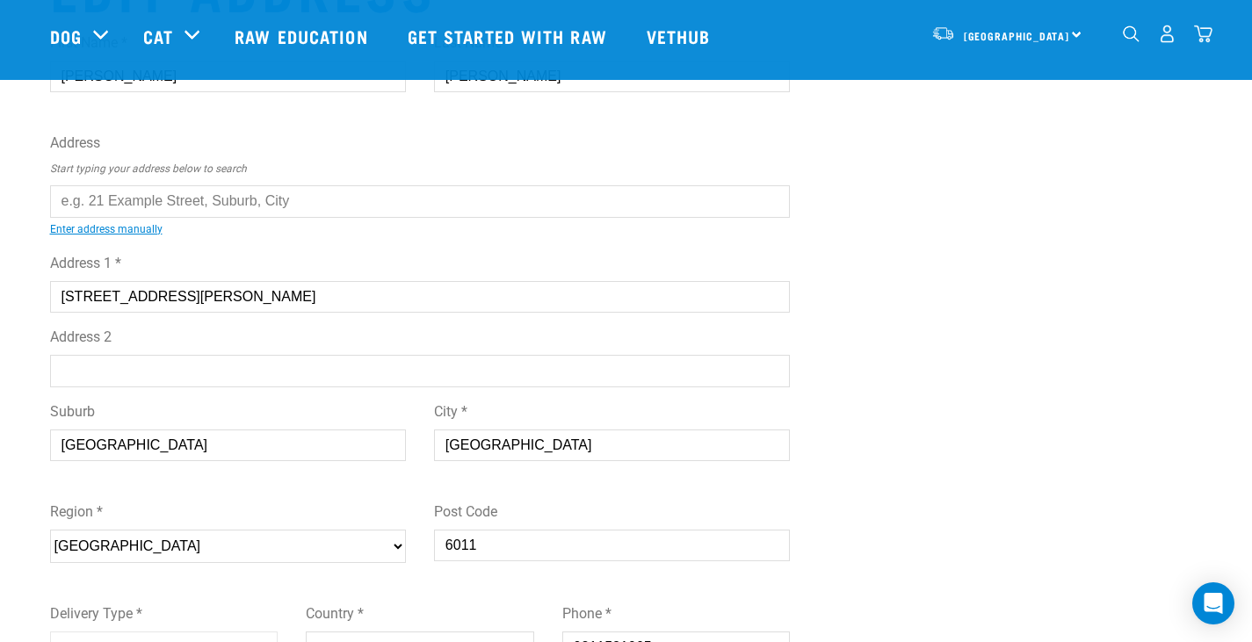
scroll to position [264, 0]
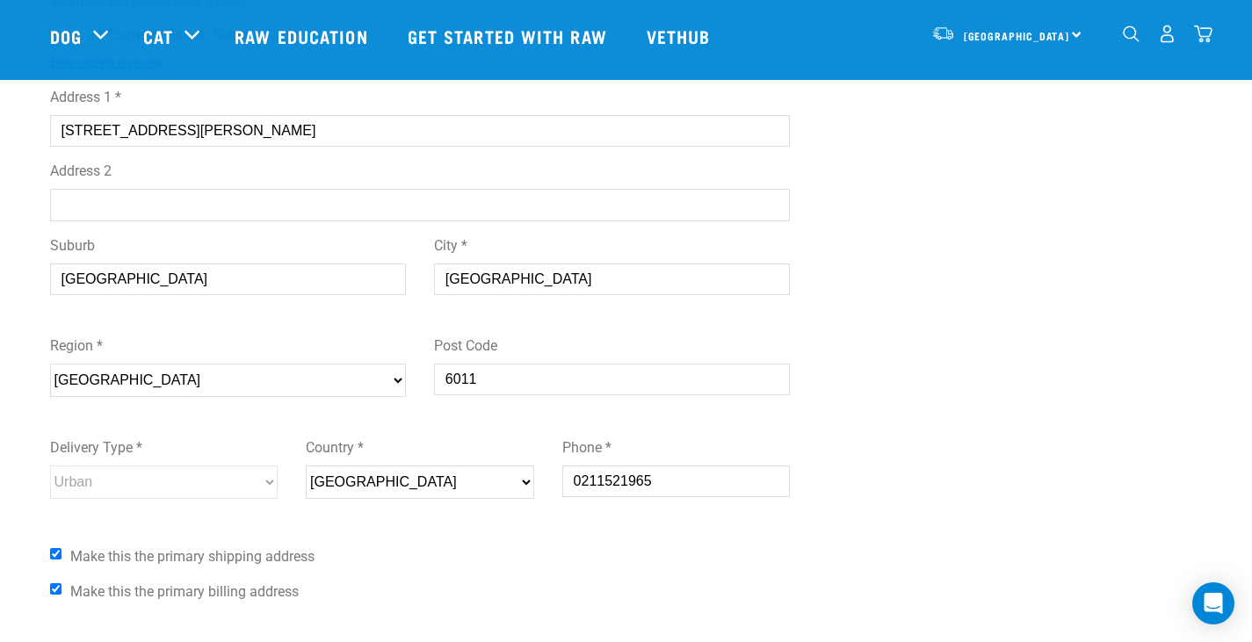
click at [449, 278] on input "Wellington" at bounding box center [612, 280] width 356 height 32
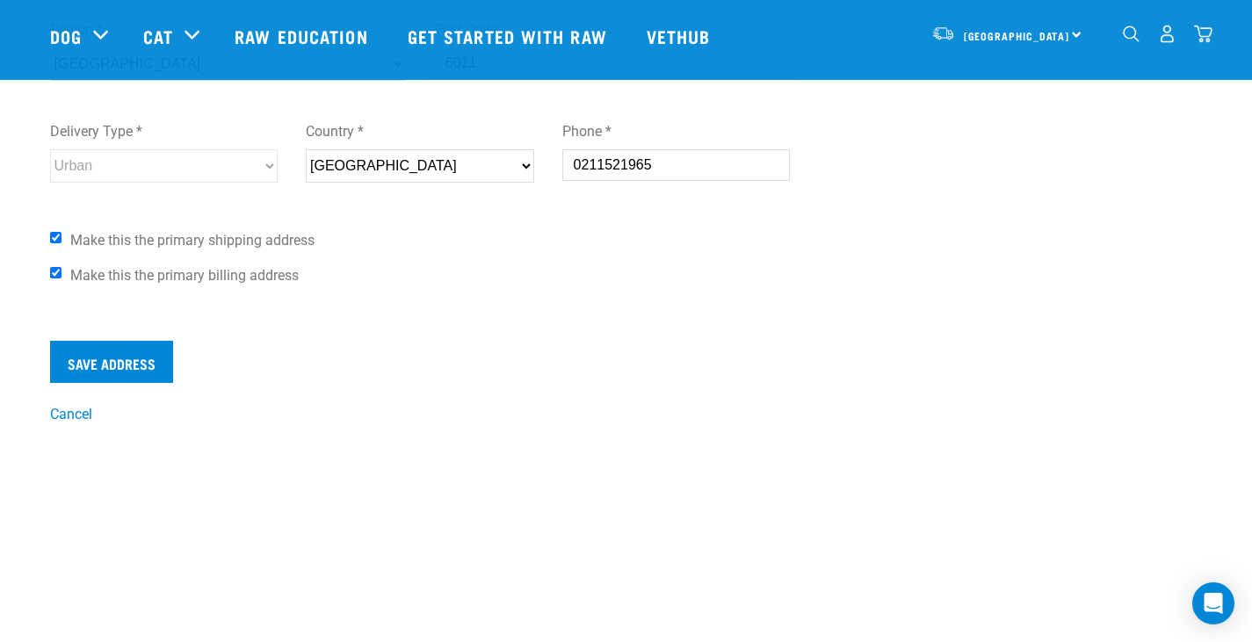
scroll to position [615, 0]
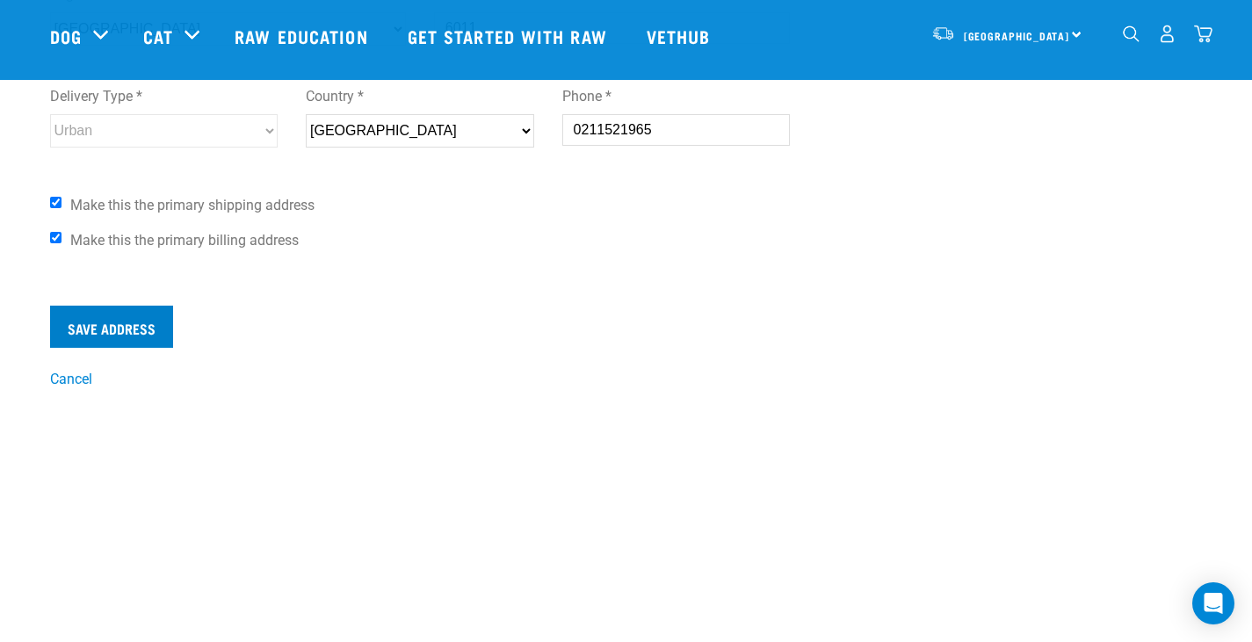
type input "Mt.Vic, Wellington"
click at [90, 342] on input "Save Address" at bounding box center [111, 327] width 123 height 42
click at [98, 328] on input "Save Address" at bounding box center [111, 327] width 123 height 42
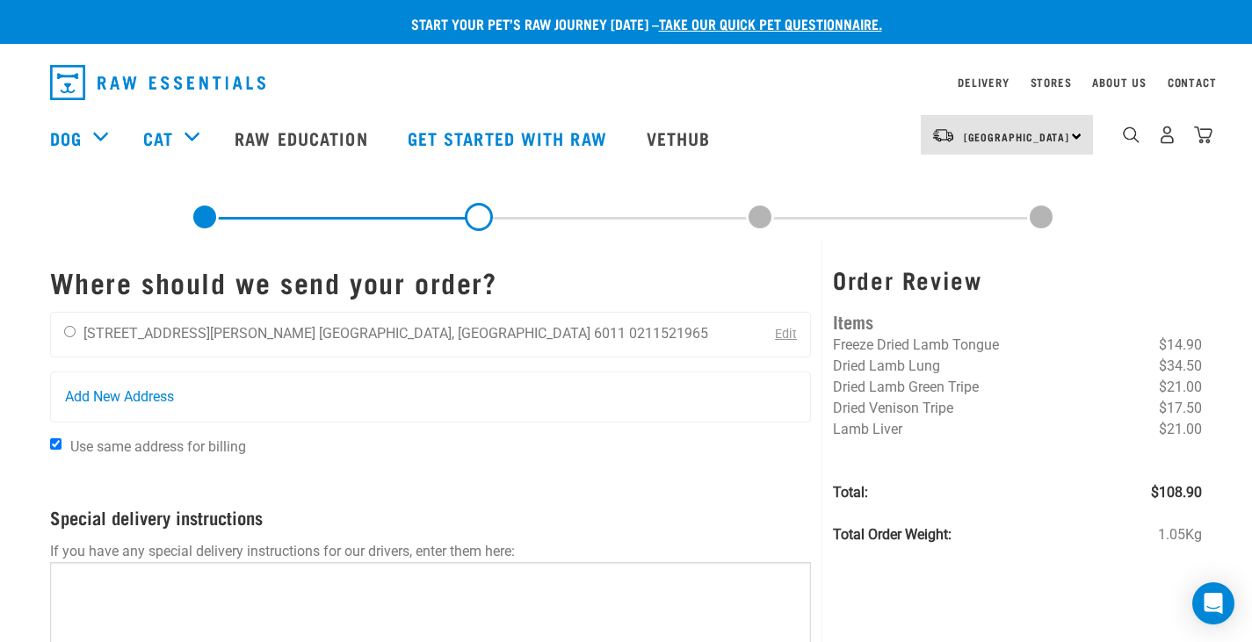
click at [775, 341] on link "Edit" at bounding box center [786, 334] width 22 height 15
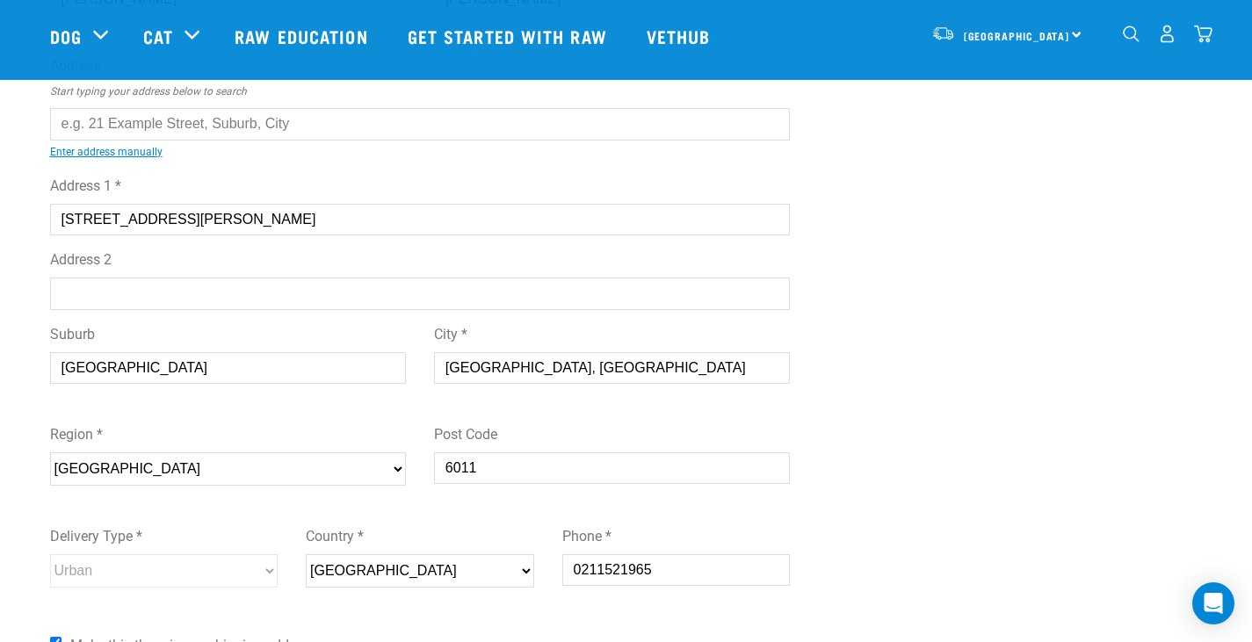
scroll to position [176, 0]
click at [211, 293] on input "Address 2" at bounding box center [420, 293] width 740 height 32
drag, startPoint x: 145, startPoint y: 274, endPoint x: 145, endPoint y: 289, distance: 14.9
click at [145, 289] on div "Address 1 * 801/4 Elizabeth Street Address 2 Alpha Suburb Mount Victoria City *…" at bounding box center [420, 336] width 740 height 350
click at [145, 289] on input "Alpha" at bounding box center [420, 293] width 740 height 32
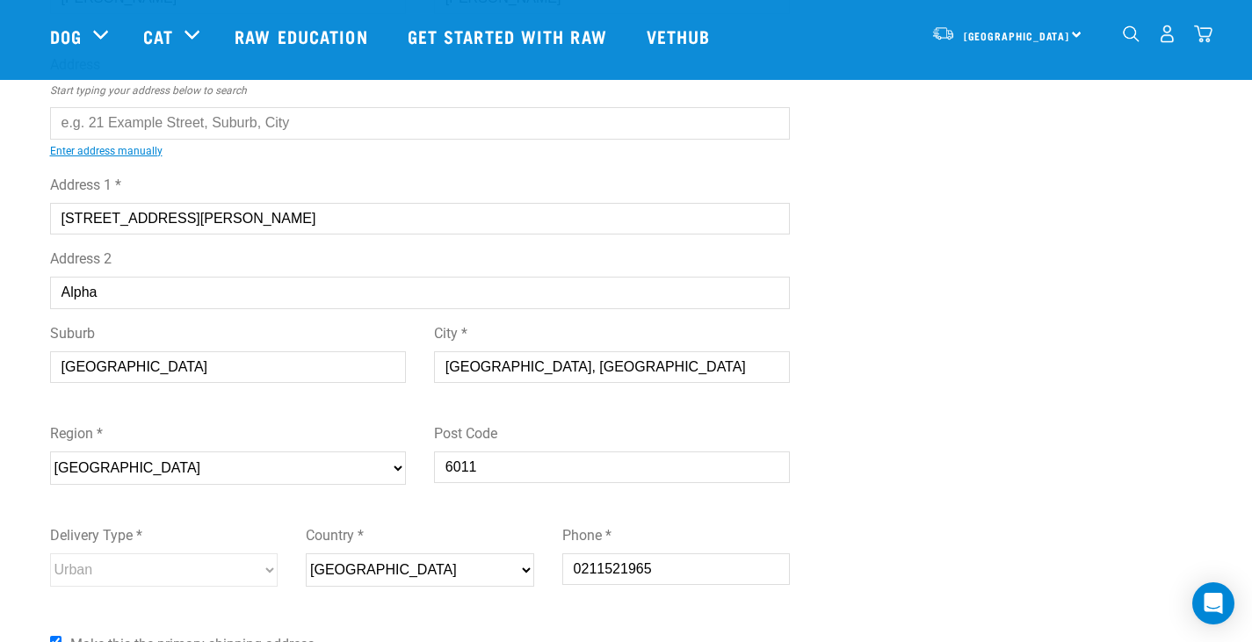
type input "Alpha Apartments"
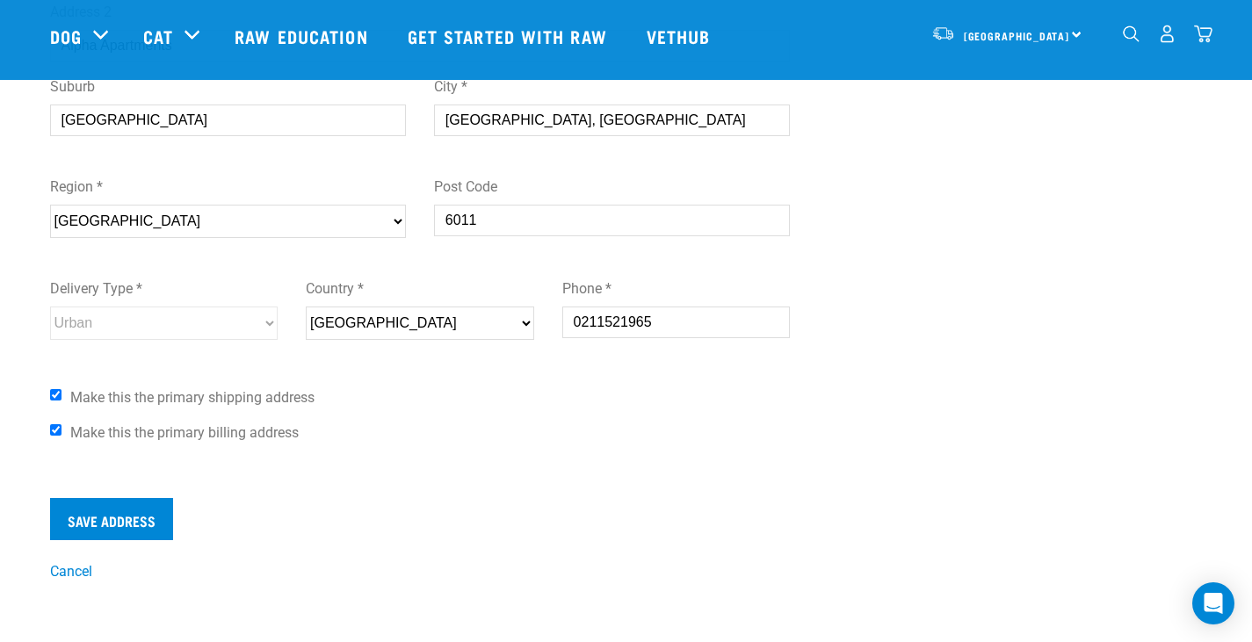
scroll to position [439, 0]
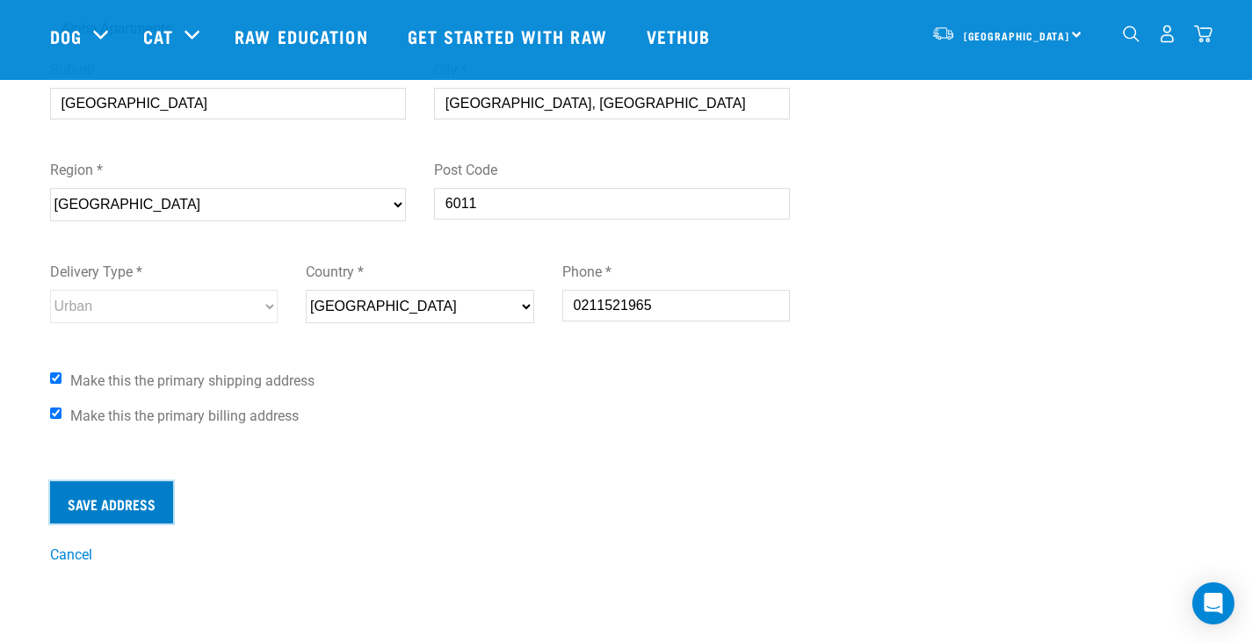
click at [135, 486] on input "Save Address" at bounding box center [111, 502] width 123 height 42
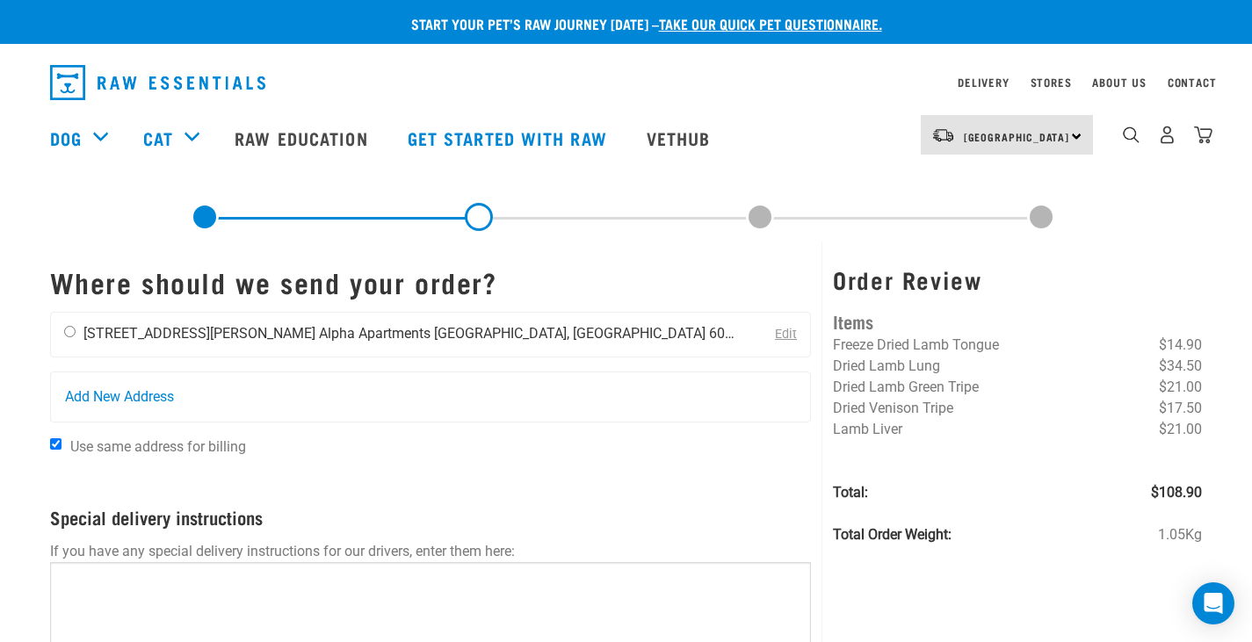
click at [66, 333] on input "radio" at bounding box center [69, 331] width 11 height 11
radio input "true"
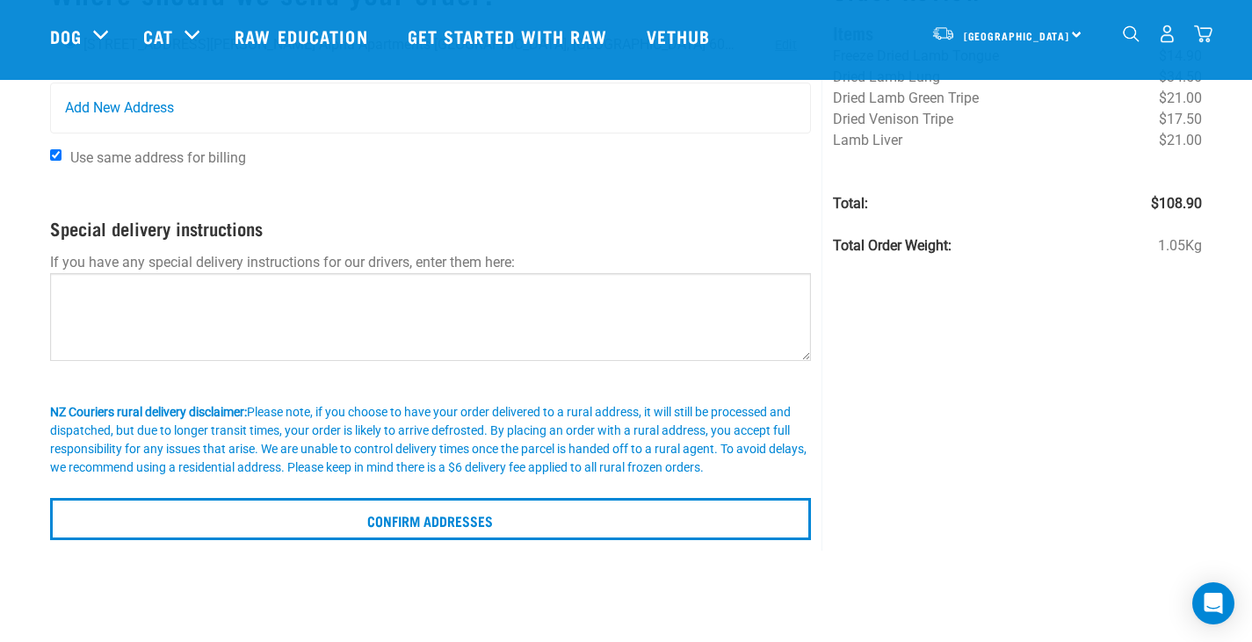
scroll to position [176, 0]
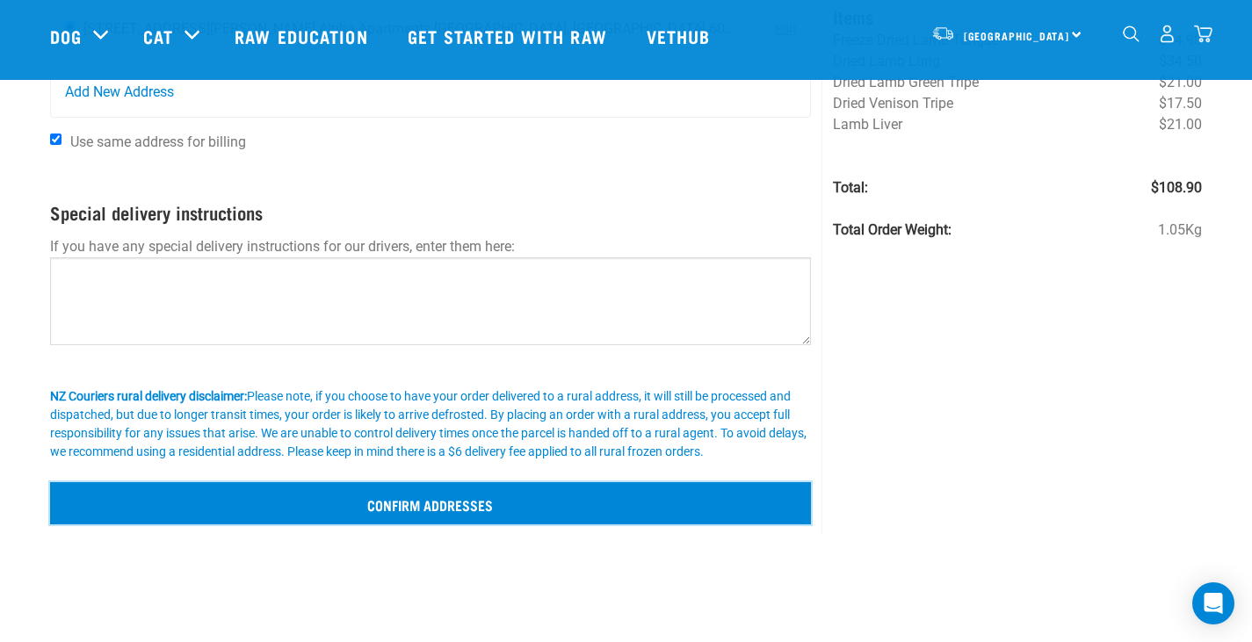
click at [309, 509] on input "Confirm addresses" at bounding box center [431, 503] width 762 height 42
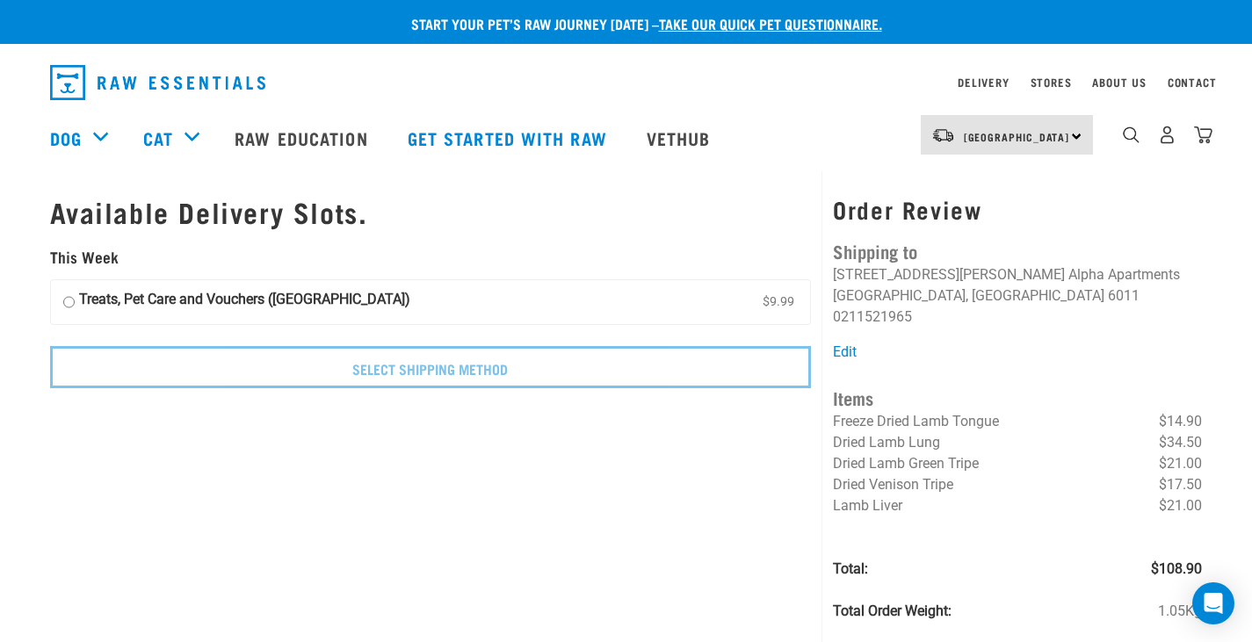
click at [66, 305] on input "Treats, Pet Care and Vouchers (North Island) $9.99" at bounding box center [68, 302] width 11 height 26
radio input "true"
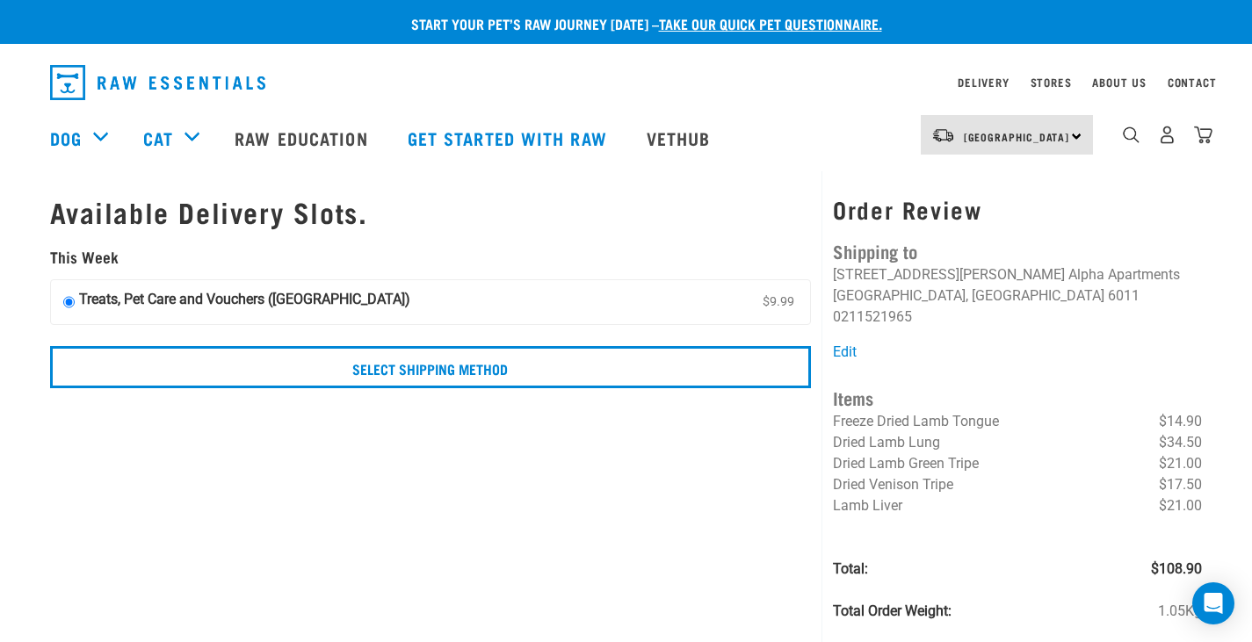
scroll to position [88, 0]
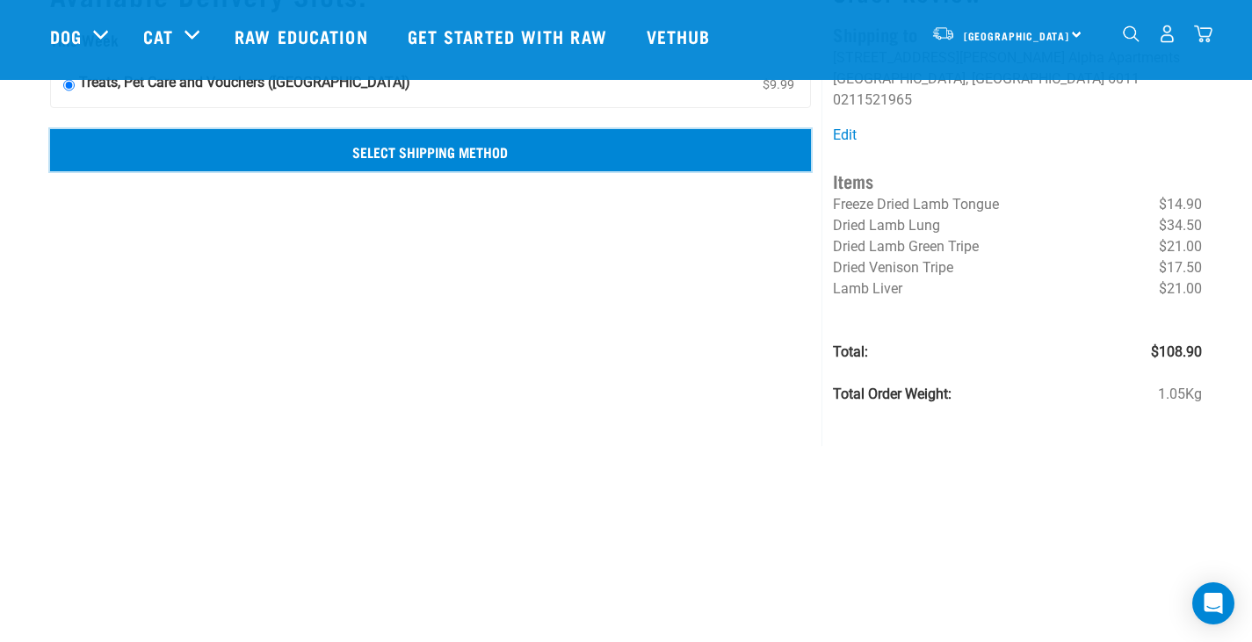
click at [384, 164] on input "Select Shipping Method" at bounding box center [431, 150] width 762 height 42
click at [384, 155] on input "Select Shipping Method" at bounding box center [431, 150] width 762 height 42
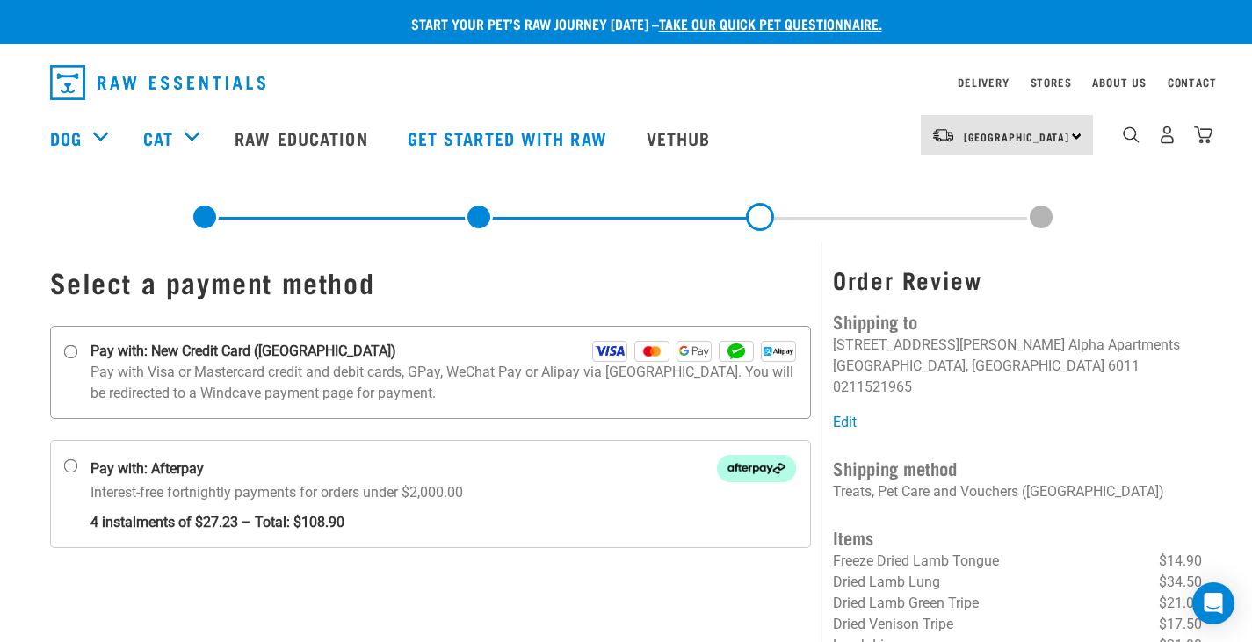
click at [66, 354] on input "Pay with: New Credit Card (Windcave)" at bounding box center [70, 352] width 14 height 14
radio input "true"
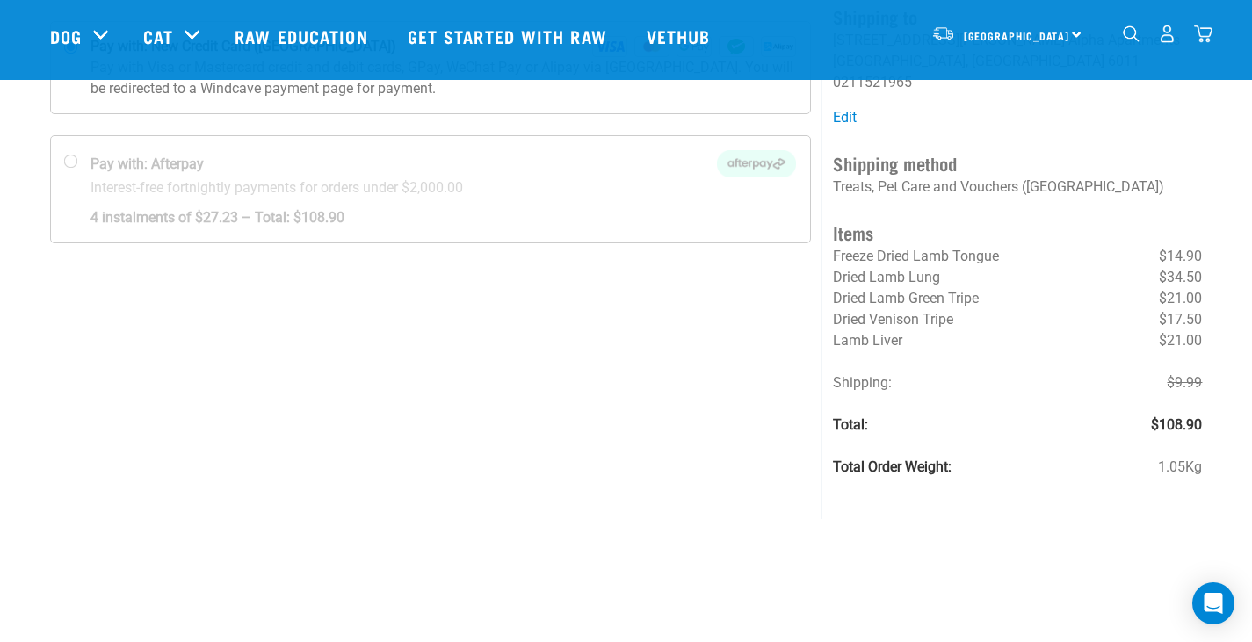
scroll to position [131, 0]
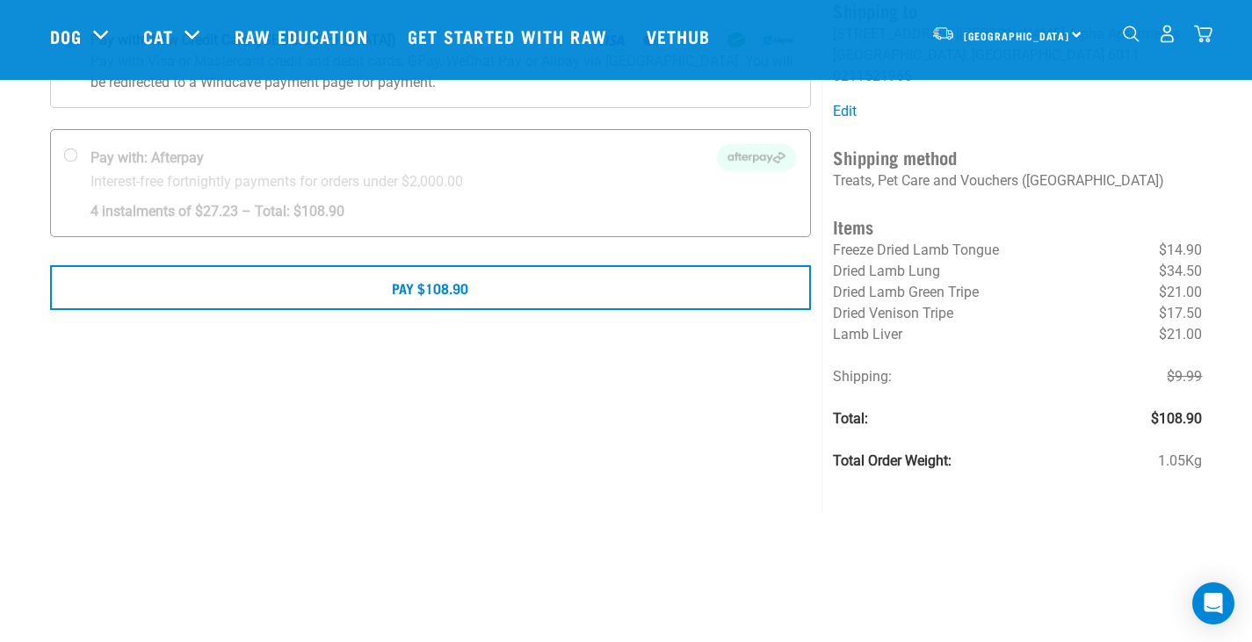
scroll to position [176, 0]
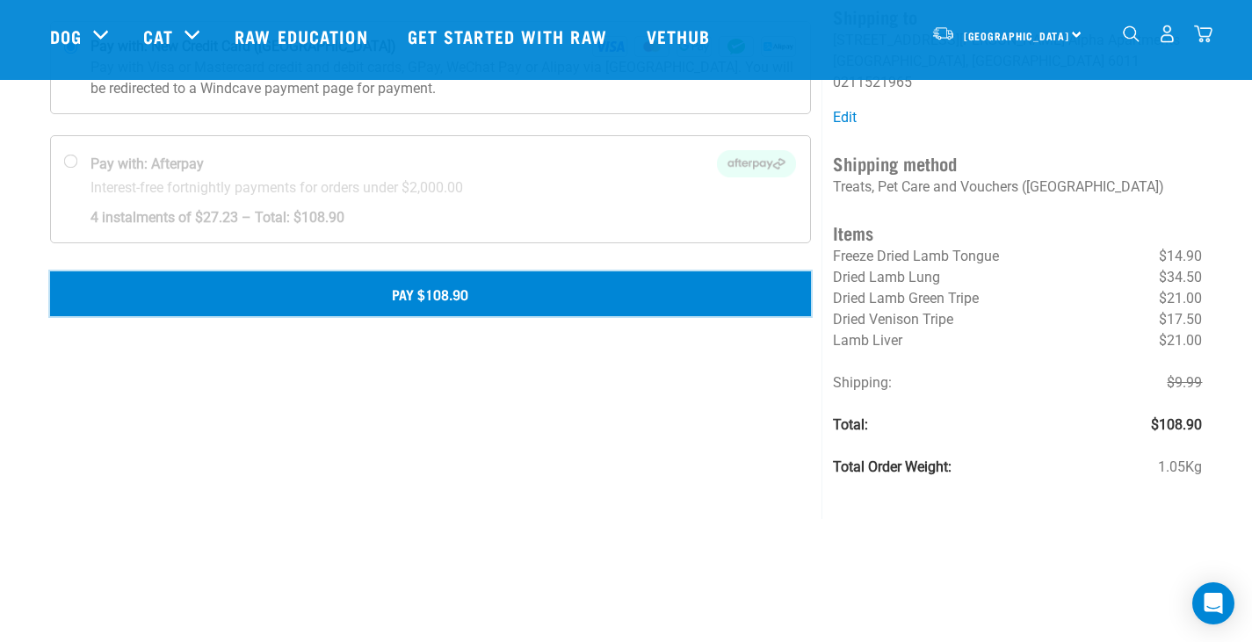
click at [559, 307] on button "Pay $108.90" at bounding box center [431, 293] width 762 height 44
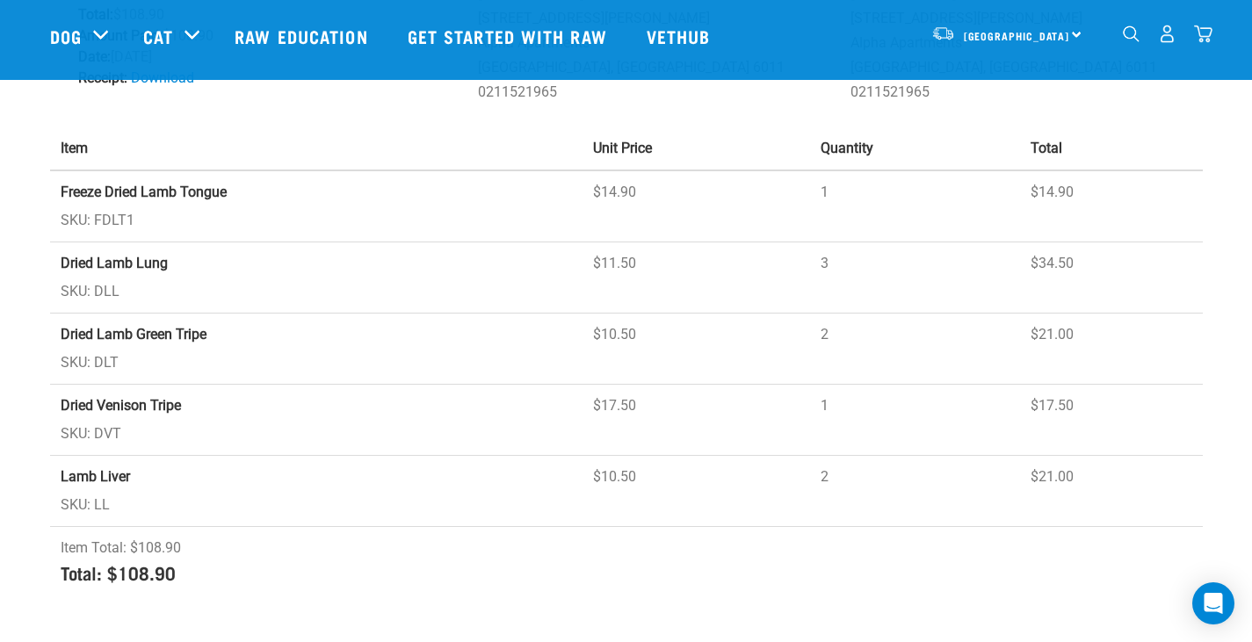
scroll to position [264, 0]
